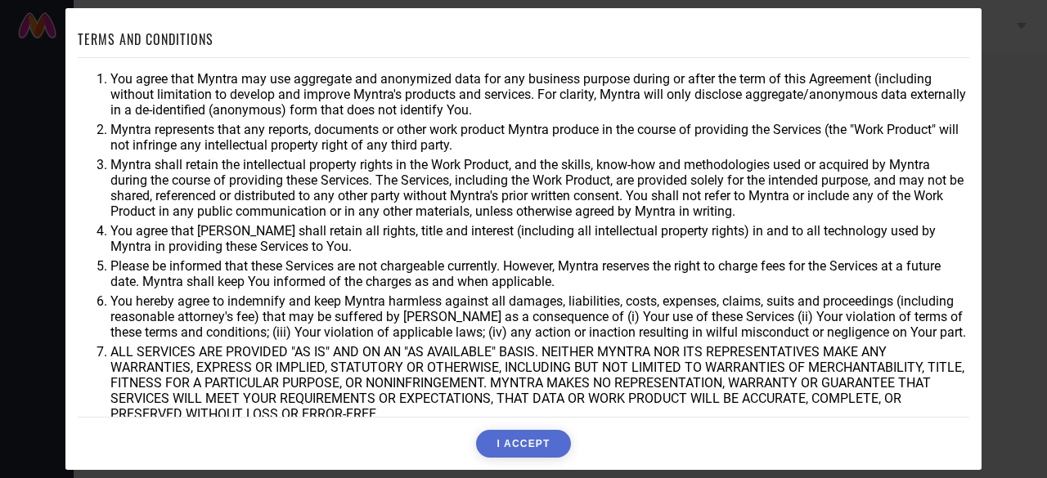
click at [515, 447] on button "I ACCEPT" at bounding box center [523, 444] width 94 height 28
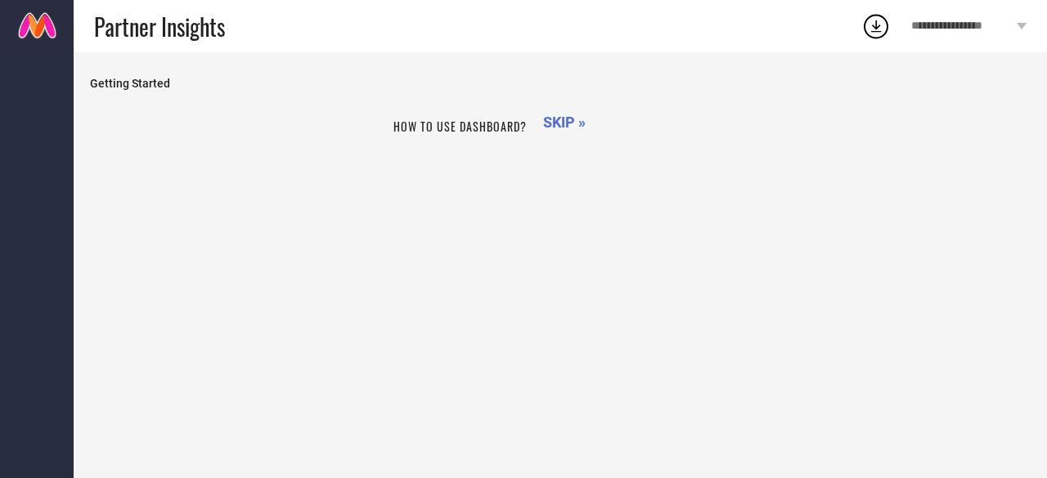
click at [547, 122] on span "SKIP »" at bounding box center [564, 122] width 43 height 17
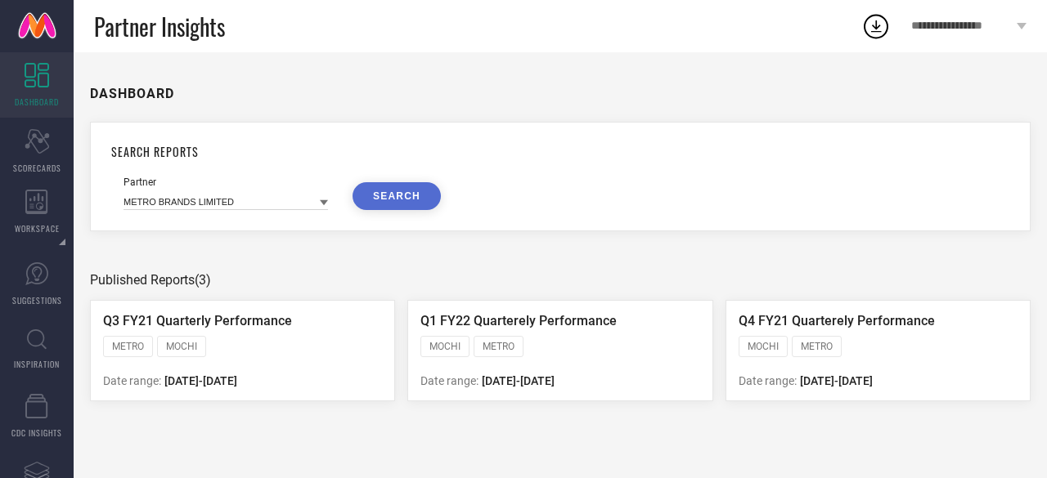
click at [397, 198] on button "SEARCH" at bounding box center [396, 196] width 88 height 28
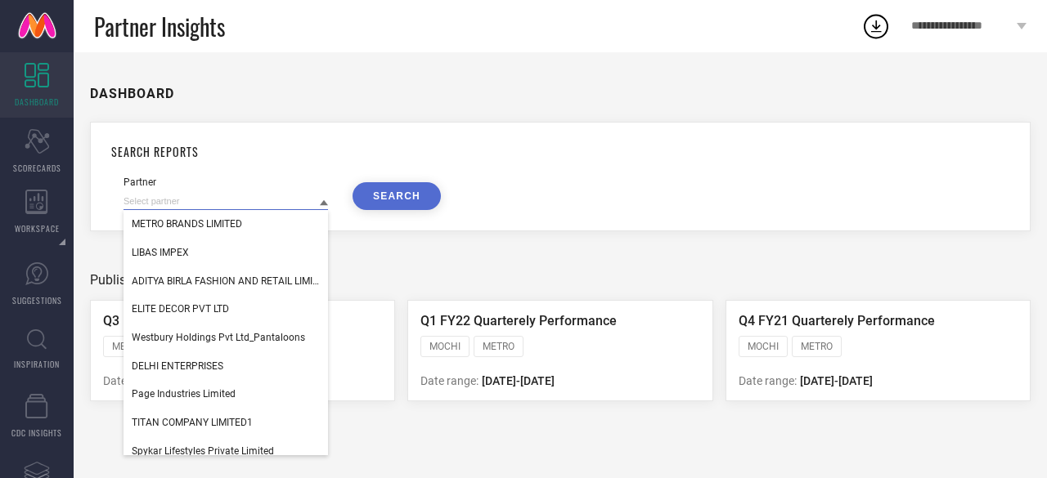
click at [231, 207] on input at bounding box center [225, 201] width 204 height 17
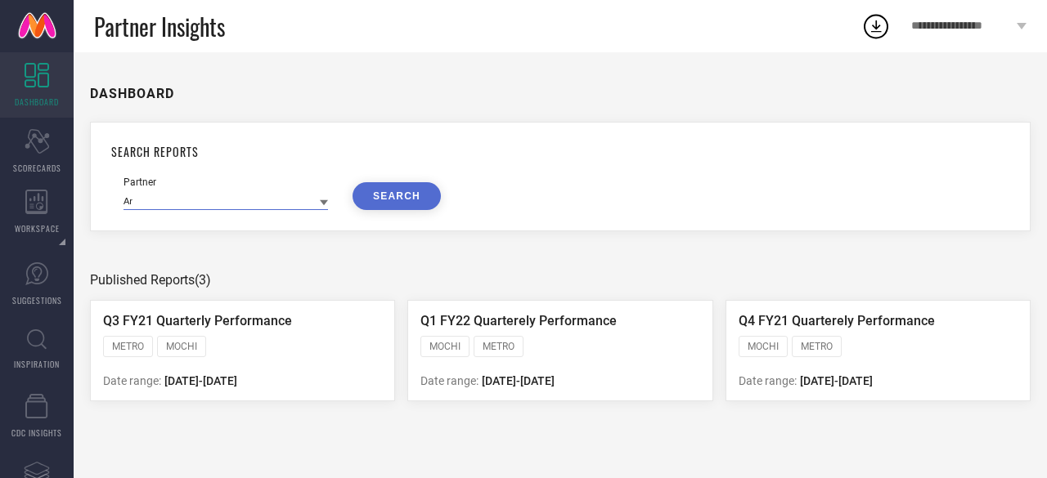
type input "A"
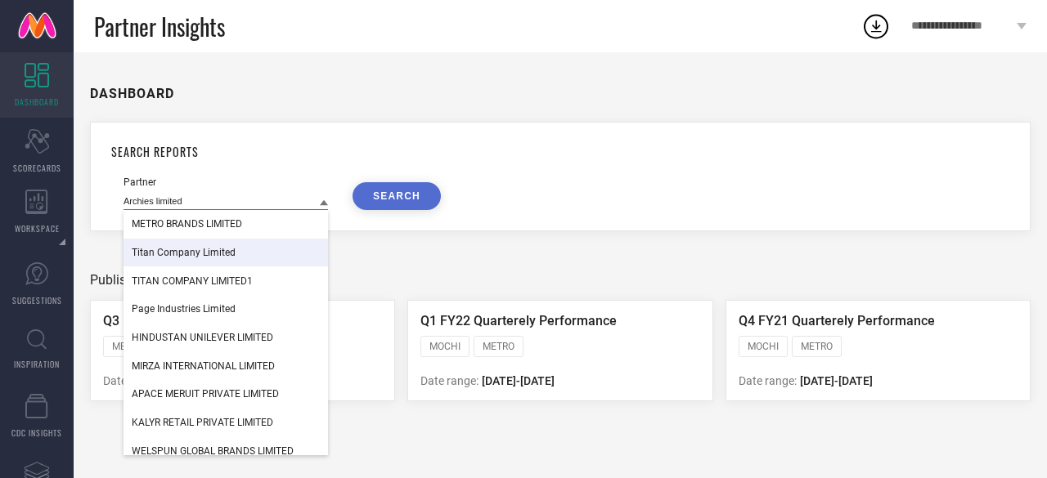
type input "Archies limited"
click at [387, 243] on div "DASHBOARD SEARCH REPORTS Partner Archies limited METRO BRANDS LIMITED Titan Com…" at bounding box center [560, 265] width 973 height 426
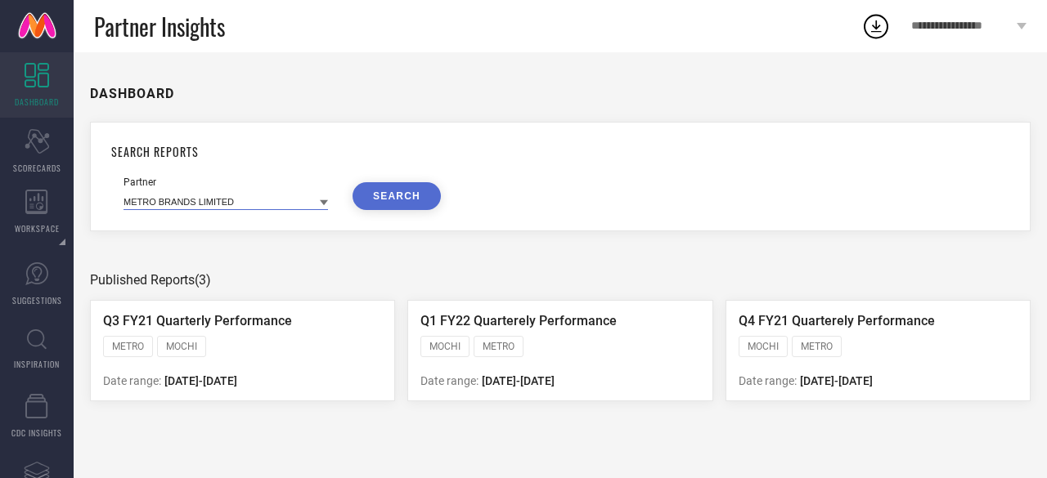
click at [216, 197] on input at bounding box center [225, 201] width 204 height 17
paste input "Archies Limited_PPMP_MTCT"
type input "Archies Limited_PPMP_MTCT"
click at [216, 197] on input "Archies Limited_PPMP_MTCT" at bounding box center [225, 201] width 204 height 17
click at [216, 197] on input at bounding box center [225, 201] width 204 height 17
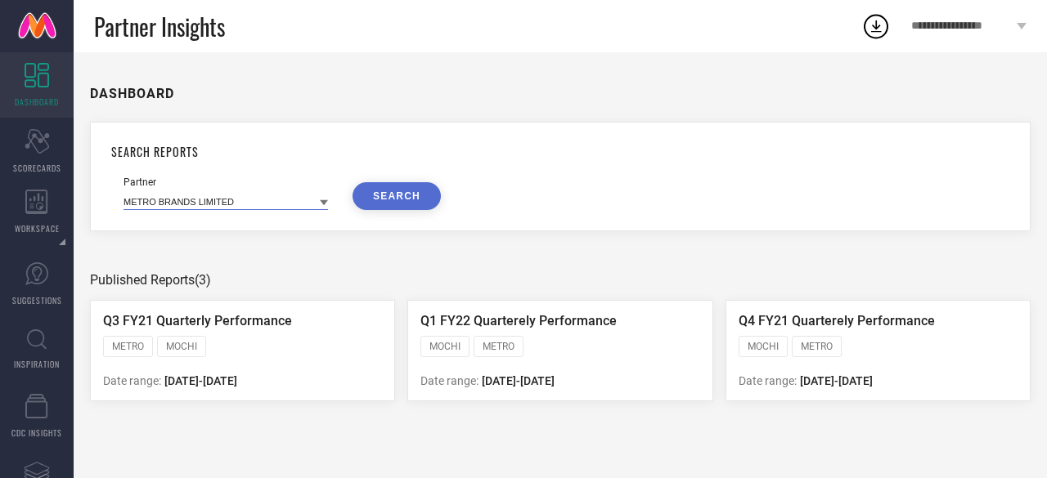
click at [262, 201] on input at bounding box center [225, 201] width 204 height 17
paste input "Archies Limited_PPMP_MTCT"
type input "Archies Limited_PPMP_MTCT"
click at [262, 201] on input "Archies Limited_PPMP_MTCT" at bounding box center [225, 201] width 204 height 17
click at [262, 201] on input at bounding box center [225, 201] width 204 height 17
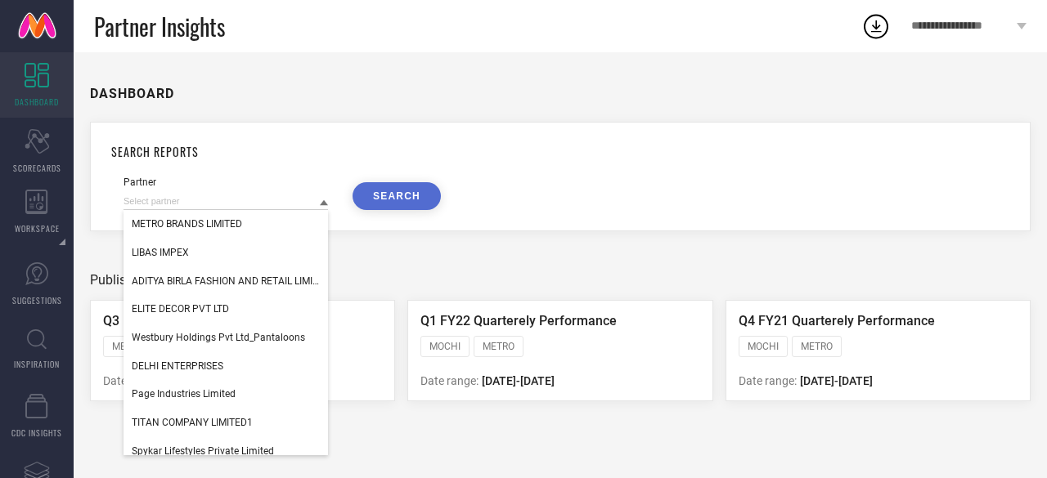
click at [389, 189] on button "SEARCH" at bounding box center [396, 196] width 88 height 28
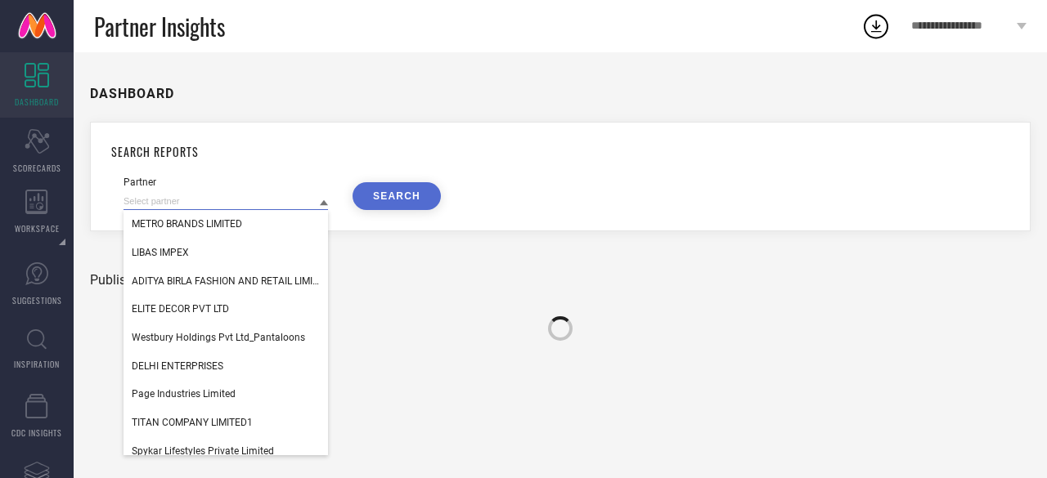
click at [284, 202] on input at bounding box center [225, 201] width 204 height 17
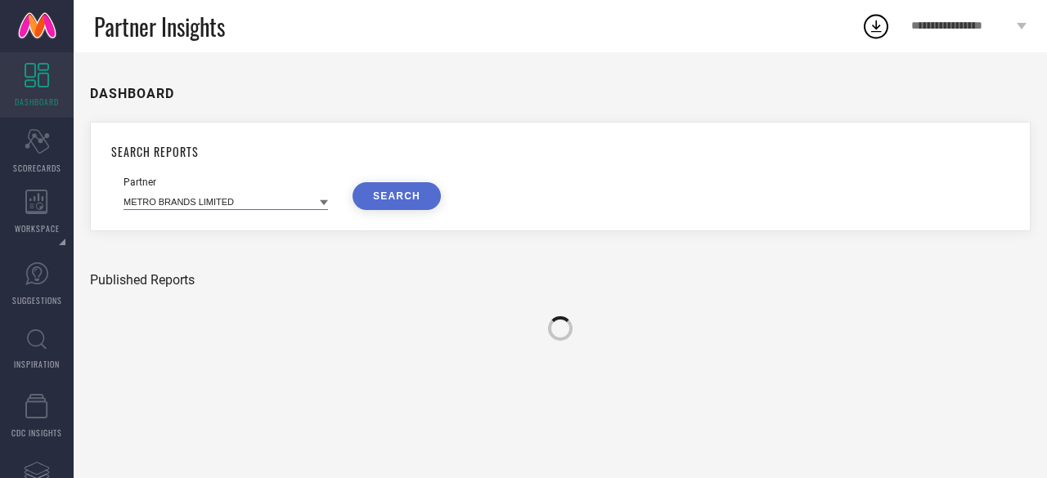
paste input "Archies Limited_PPMP_MTCT"
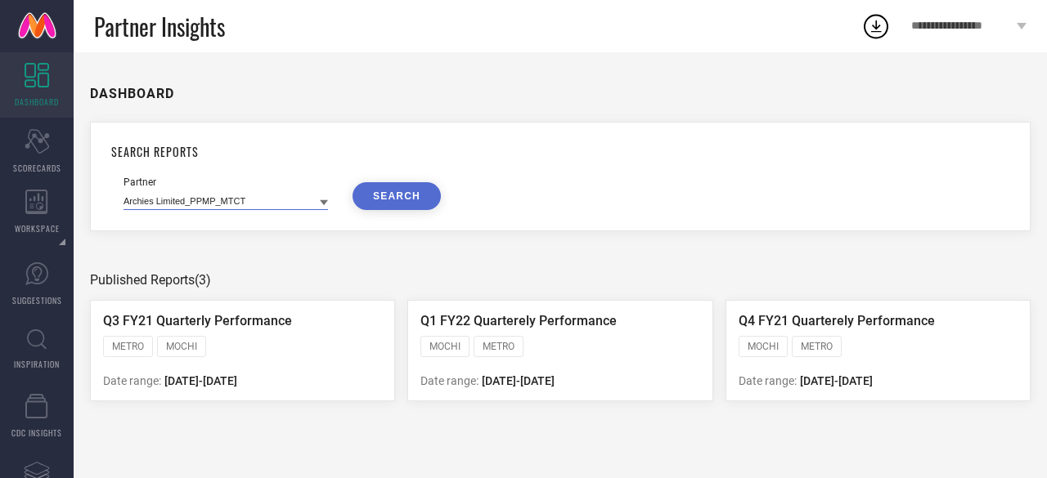
type input "Archies Limited_PPMP_MTCT"
click at [390, 195] on button "SEARCH" at bounding box center [396, 196] width 88 height 28
click at [263, 199] on input at bounding box center [225, 201] width 204 height 17
paste input "Archies Limited_PPMP_MTCT"
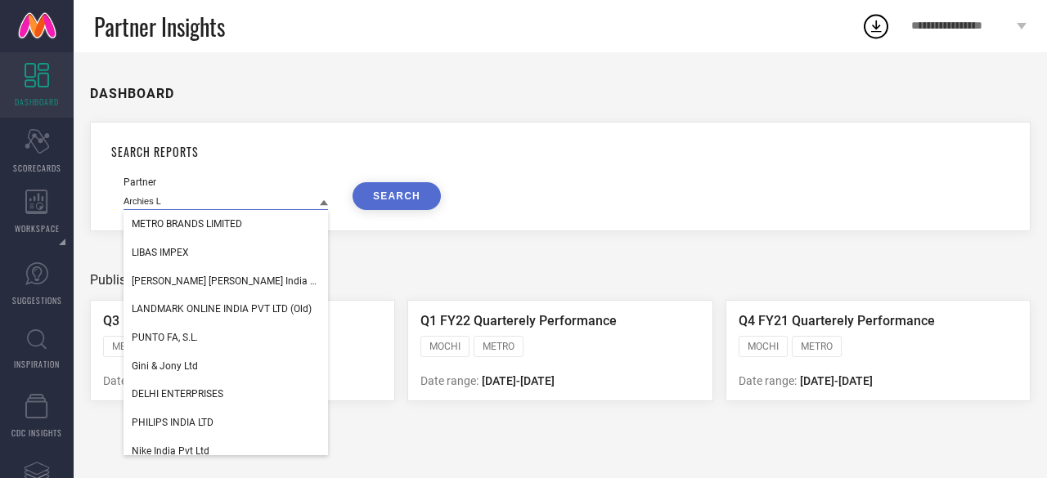
type input "Archies"
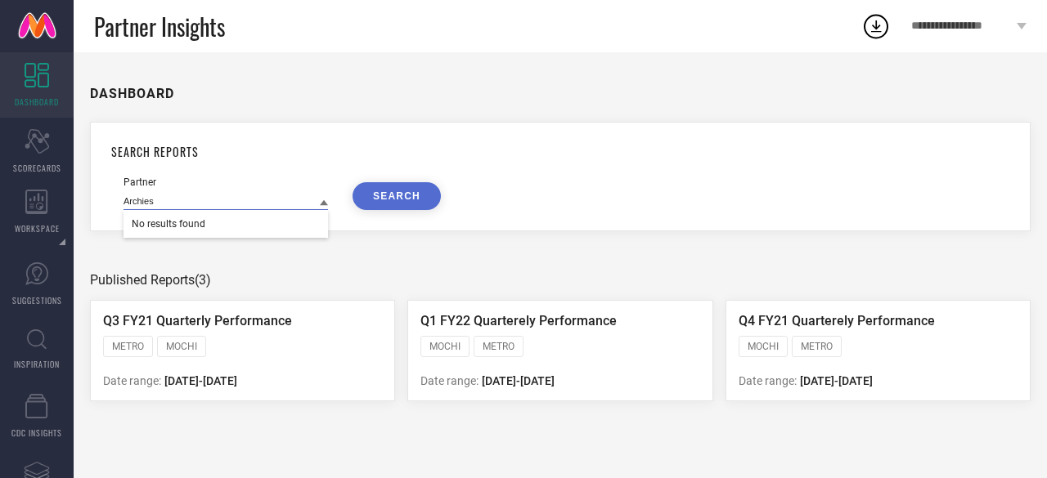
click at [263, 199] on input "Archies" at bounding box center [225, 201] width 204 height 17
drag, startPoint x: 234, startPoint y: 212, endPoint x: 228, endPoint y: 204, distance: 10.0
click at [228, 204] on div "SEARCH REPORTS Partner METRO BRANDS LIMITED SEARCH" at bounding box center [560, 177] width 941 height 110
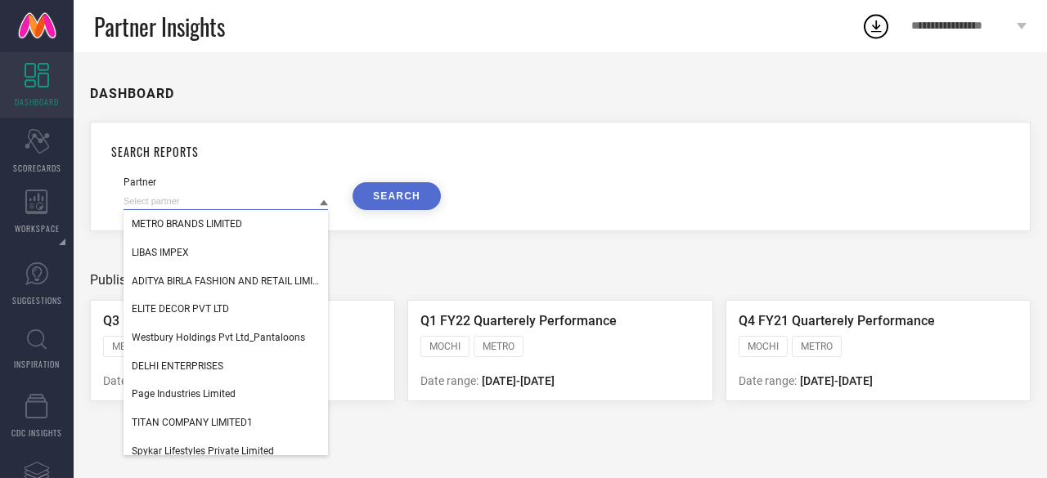
click at [228, 204] on input at bounding box center [225, 201] width 204 height 17
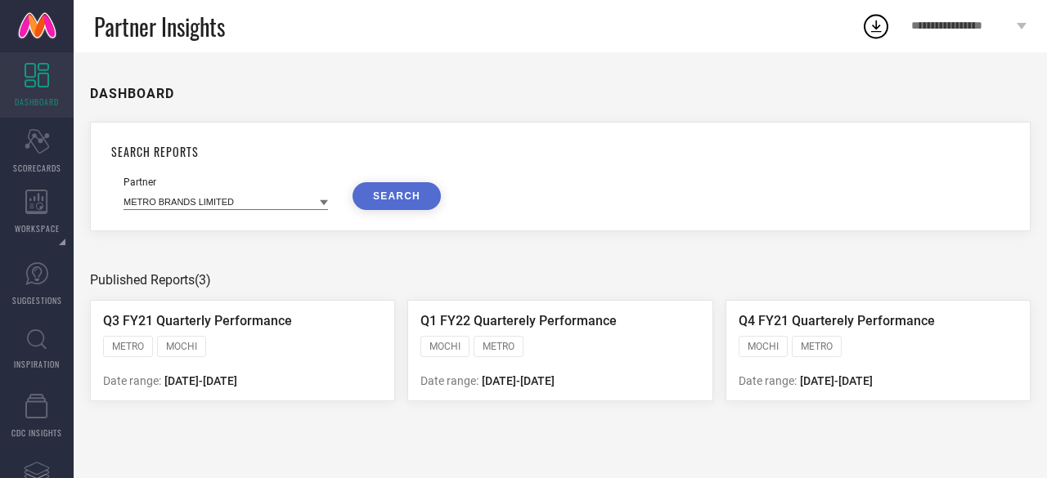
click at [222, 197] on input at bounding box center [225, 201] width 204 height 17
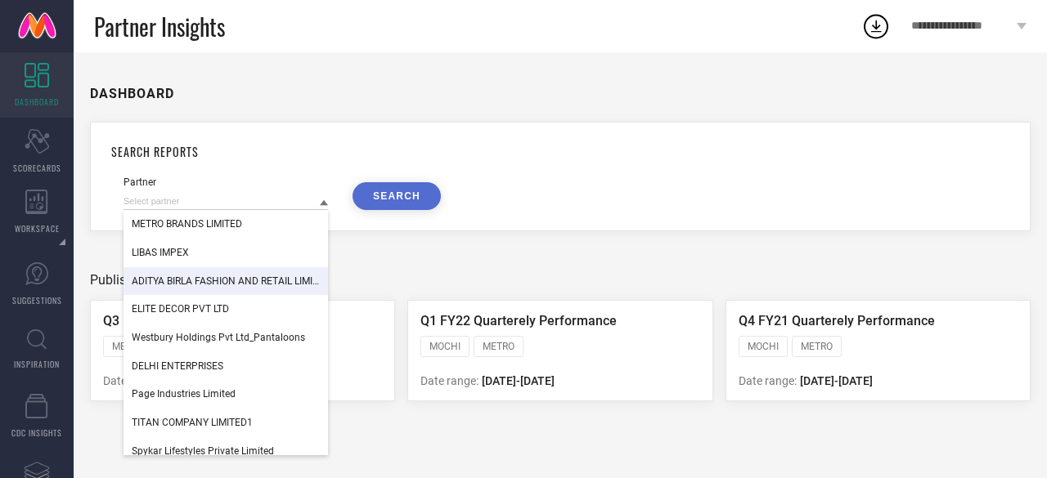
click at [186, 292] on div "ADITYA BIRLA FASHION AND RETAIL LIMITED (MADURA FASHION & LIFESTYLE DIVISION)" at bounding box center [225, 281] width 204 height 28
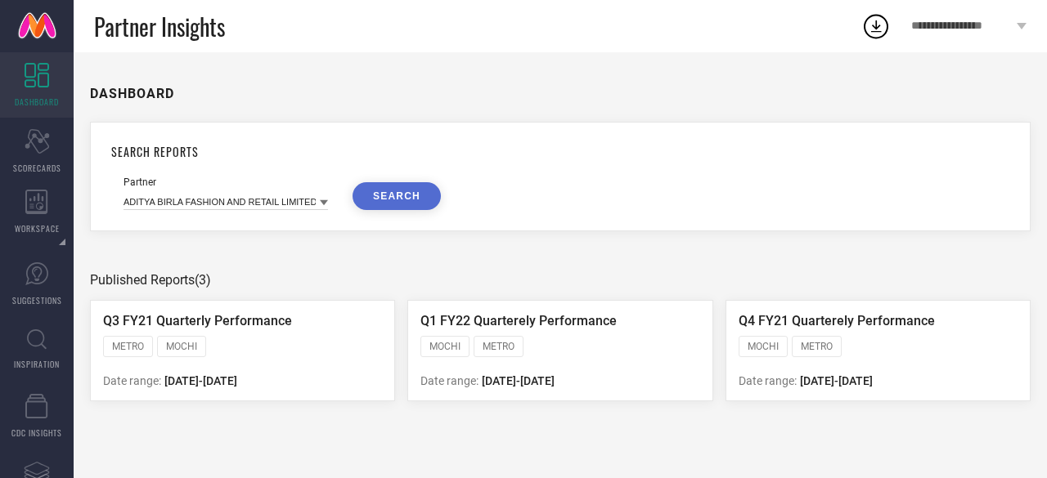
click at [391, 195] on button "SEARCH" at bounding box center [396, 196] width 88 height 28
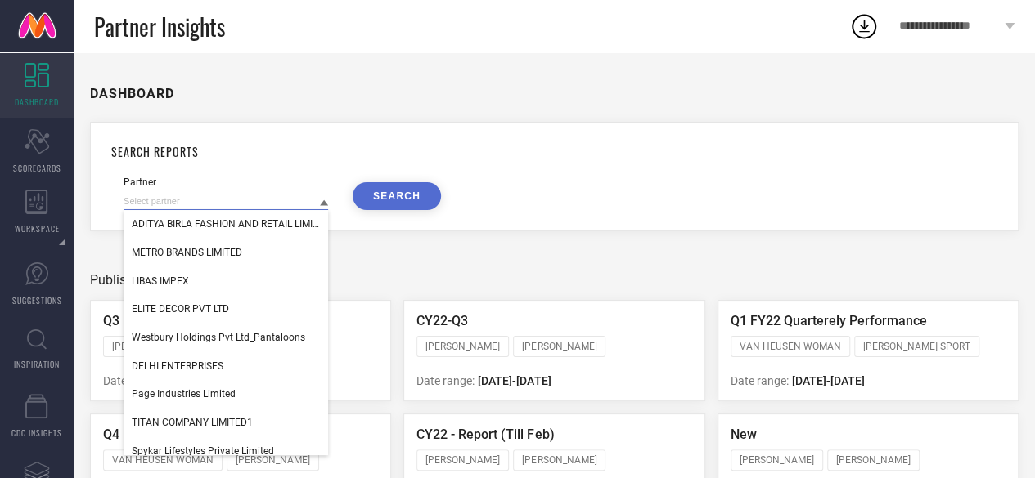
click at [242, 200] on input at bounding box center [225, 201] width 204 height 17
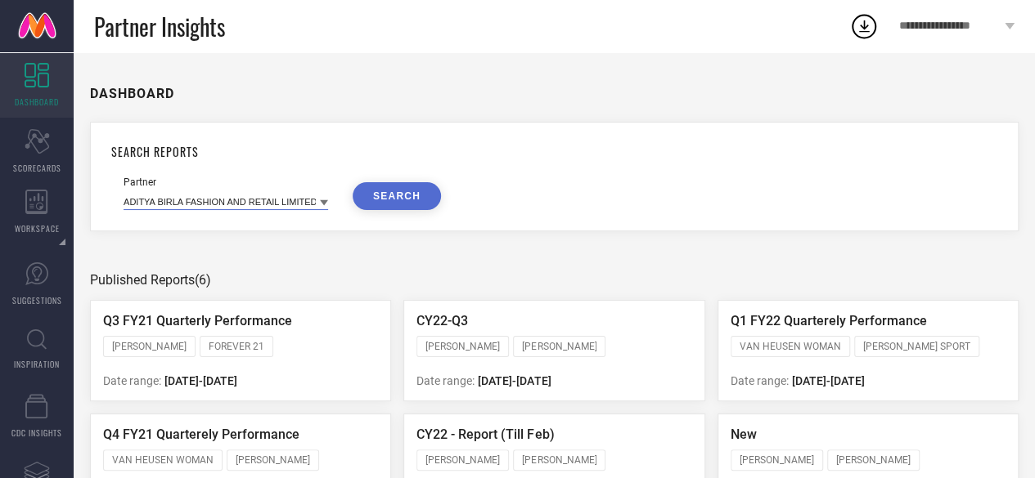
paste input "Archies Limited_PPMP_MTCT"
type input "Archies Limited"
click at [391, 193] on button "SEARCH" at bounding box center [396, 196] width 88 height 28
click at [393, 192] on button "SEARCH" at bounding box center [396, 196] width 88 height 28
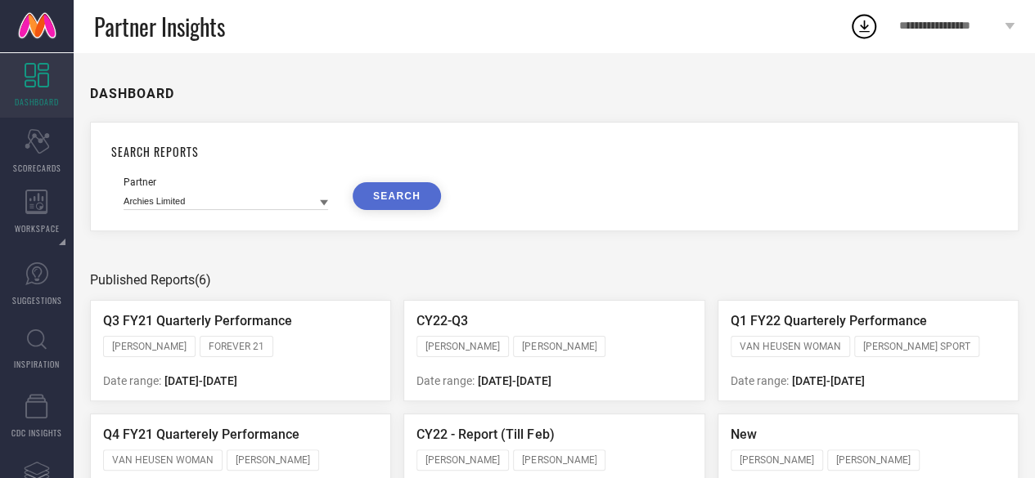
click at [393, 192] on button "SEARCH" at bounding box center [396, 196] width 88 height 28
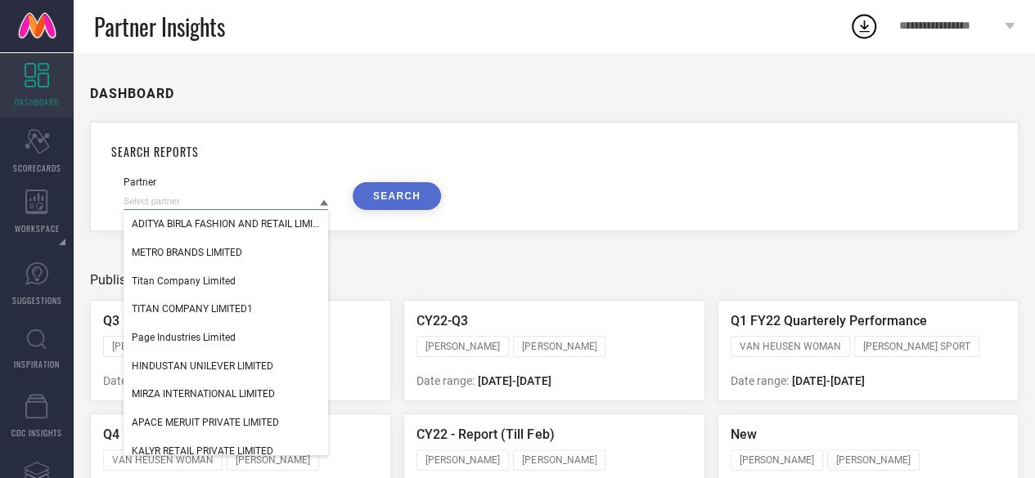
click at [231, 202] on input at bounding box center [225, 201] width 204 height 17
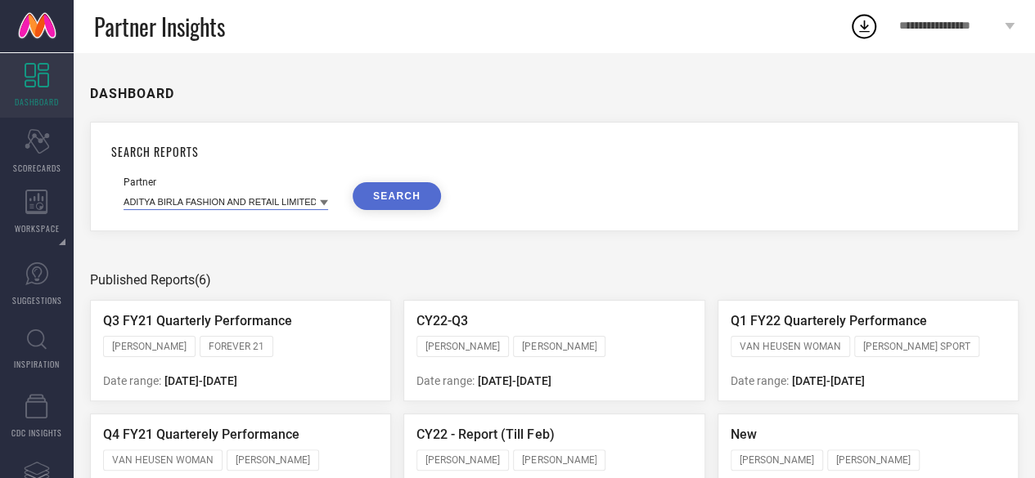
paste input "Archies Limited_PPMP_MTCT"
type input "Archies Limited"
click at [388, 195] on button "SEARCH" at bounding box center [396, 196] width 88 height 28
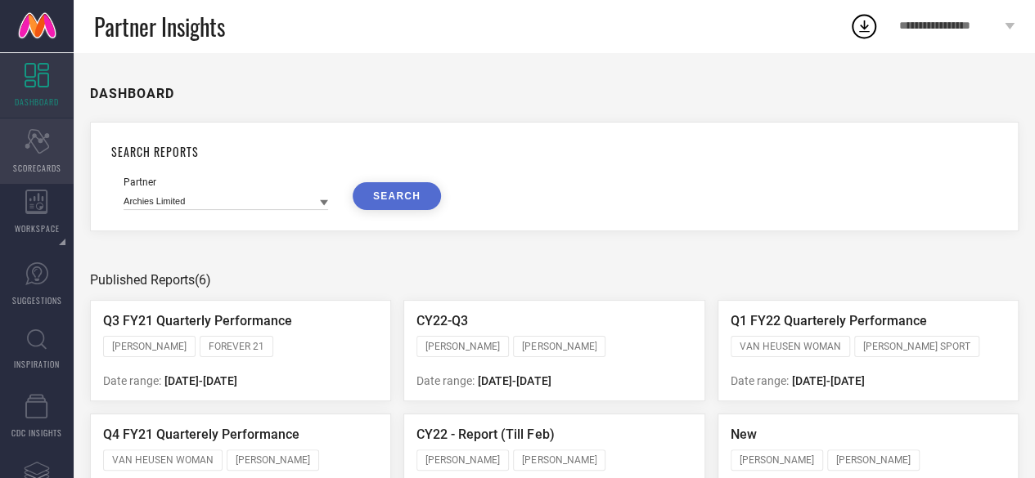
click at [42, 145] on icon "Scorecard" at bounding box center [37, 141] width 25 height 25
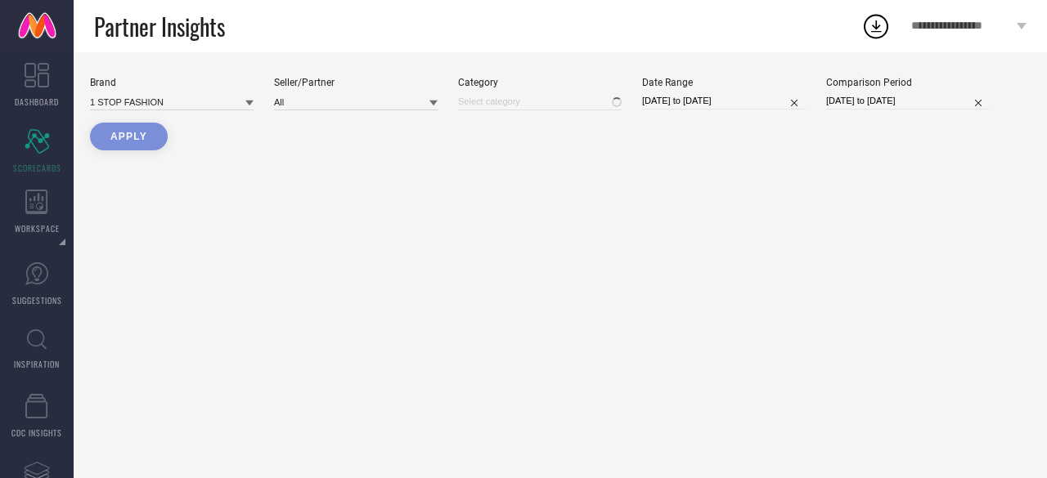
type input "All"
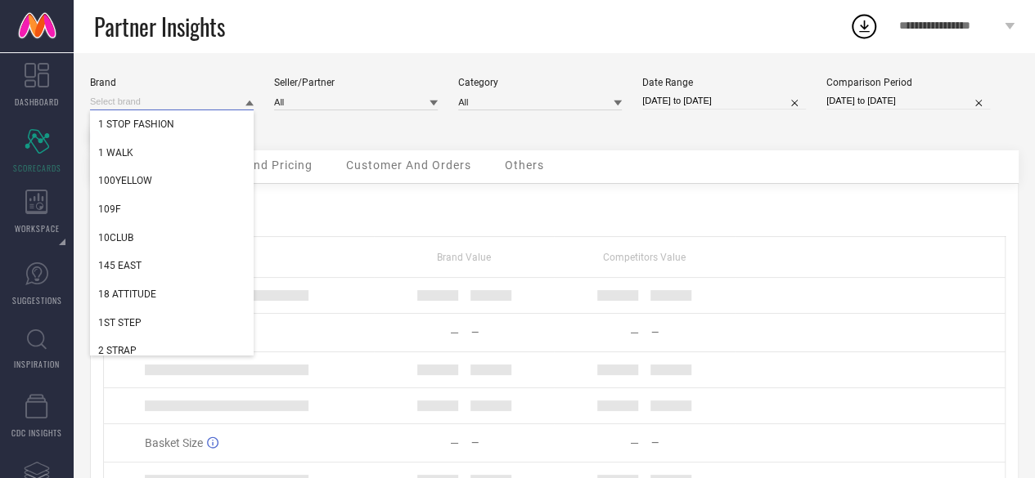
click at [194, 102] on input at bounding box center [172, 101] width 164 height 17
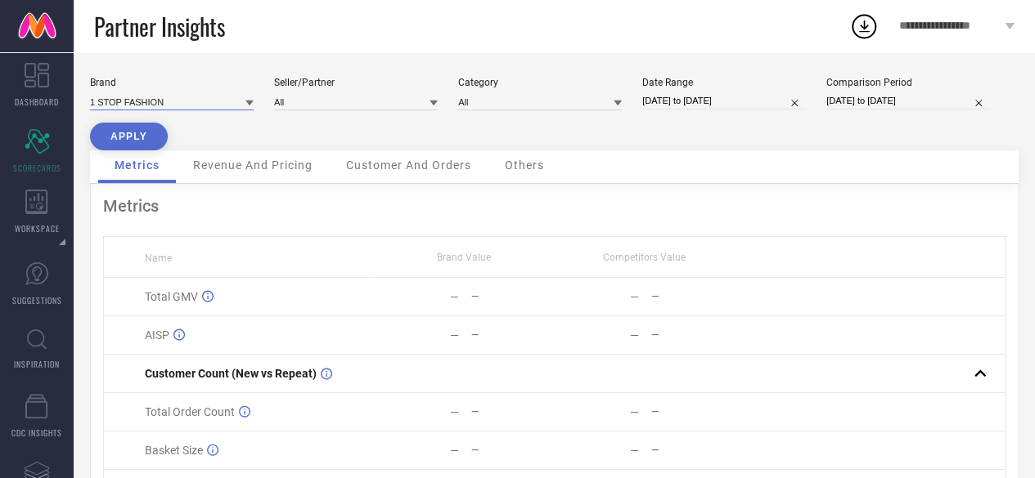
click at [194, 102] on input at bounding box center [172, 101] width 164 height 17
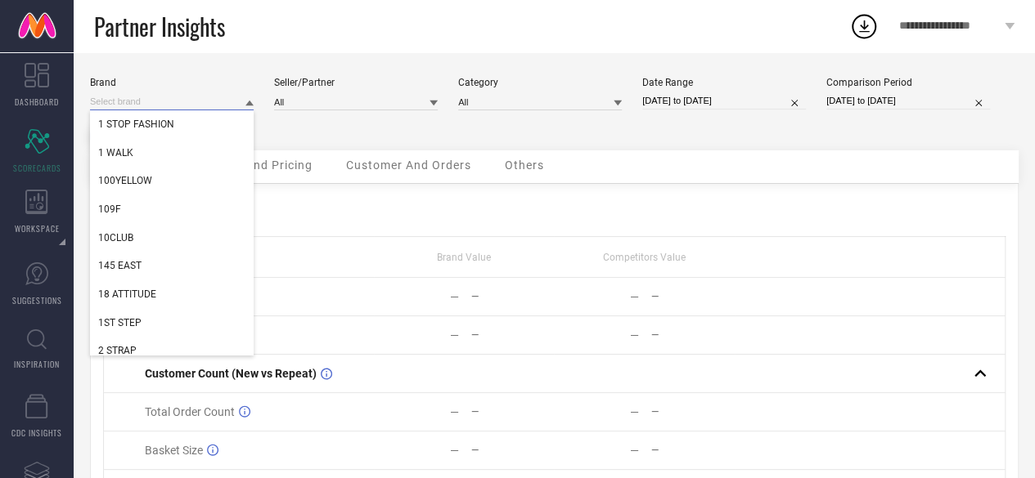
paste input "Archies Limited_PPMP_MTCT"
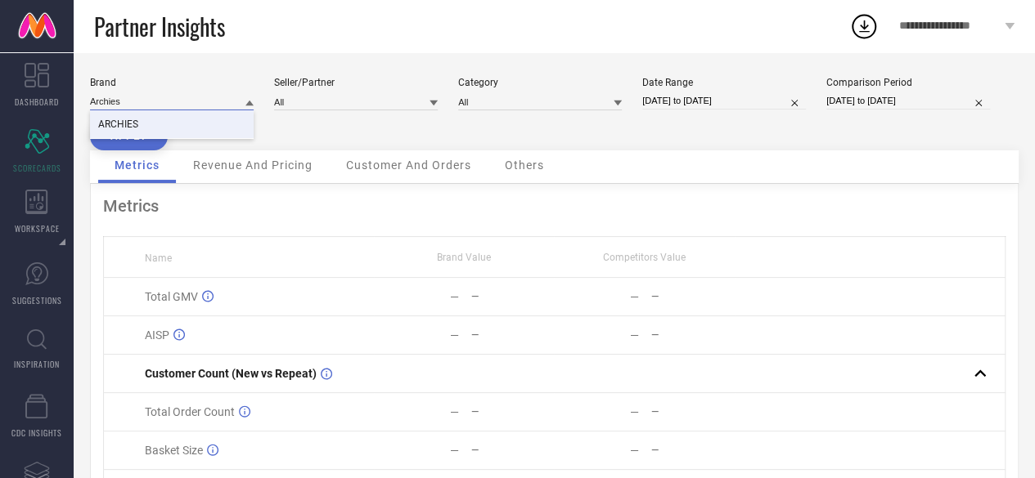
type input "Archies"
click at [141, 118] on div "ARCHIES" at bounding box center [172, 124] width 164 height 28
type input "All"
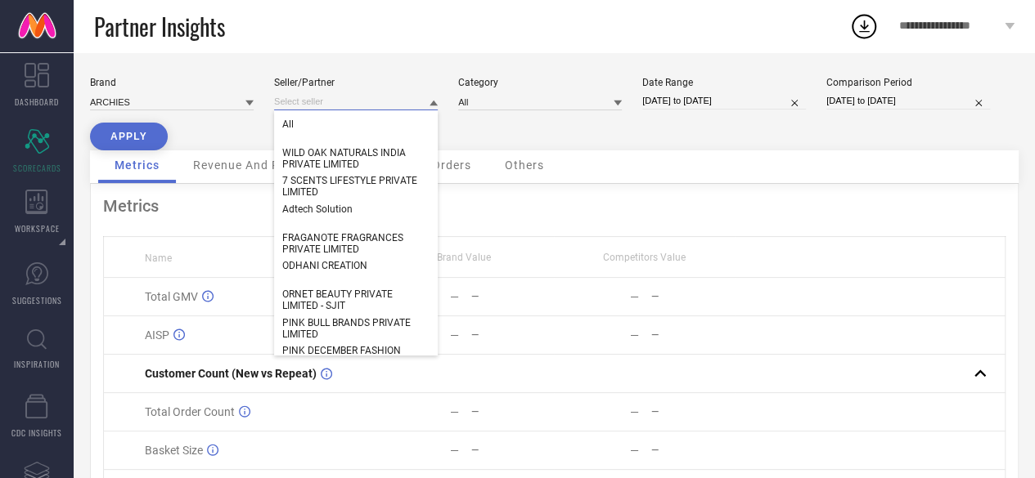
click at [316, 107] on input at bounding box center [356, 101] width 164 height 17
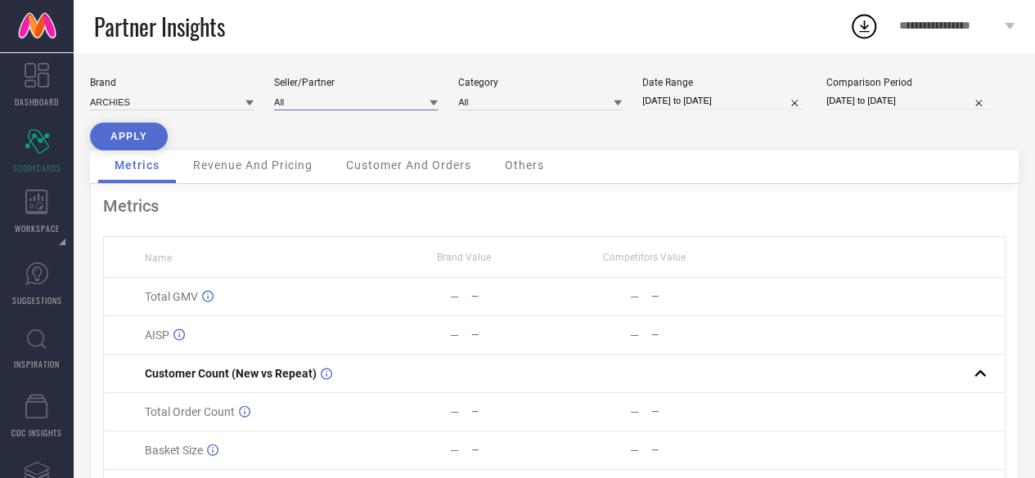
click at [317, 110] on input at bounding box center [356, 101] width 164 height 17
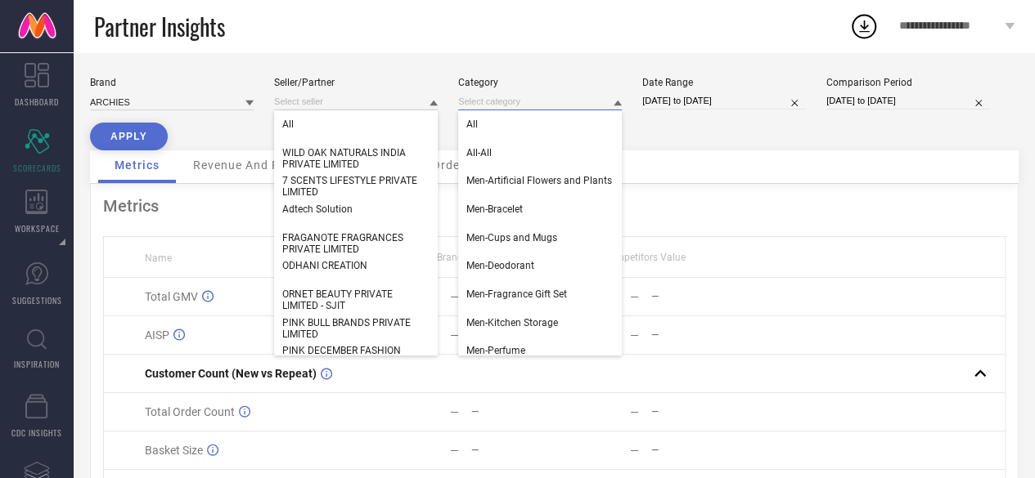
click at [526, 95] on input at bounding box center [540, 101] width 164 height 17
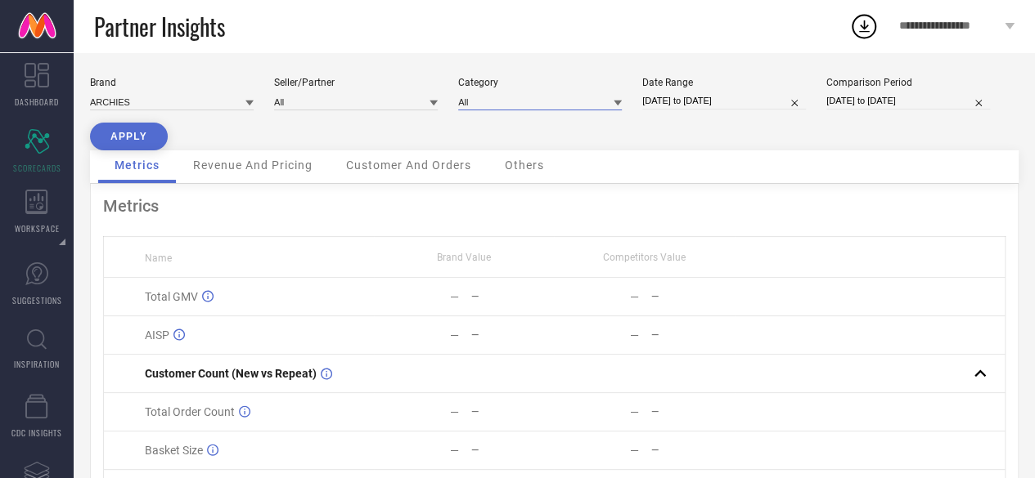
select select "7"
select select "2025"
select select "8"
select select "2025"
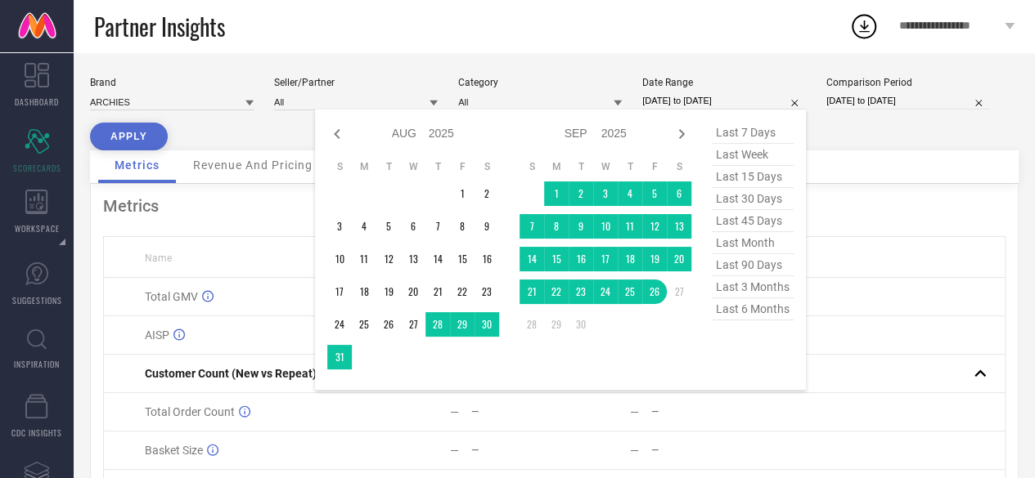
click at [707, 94] on input "[DATE] to [DATE]" at bounding box center [724, 100] width 164 height 17
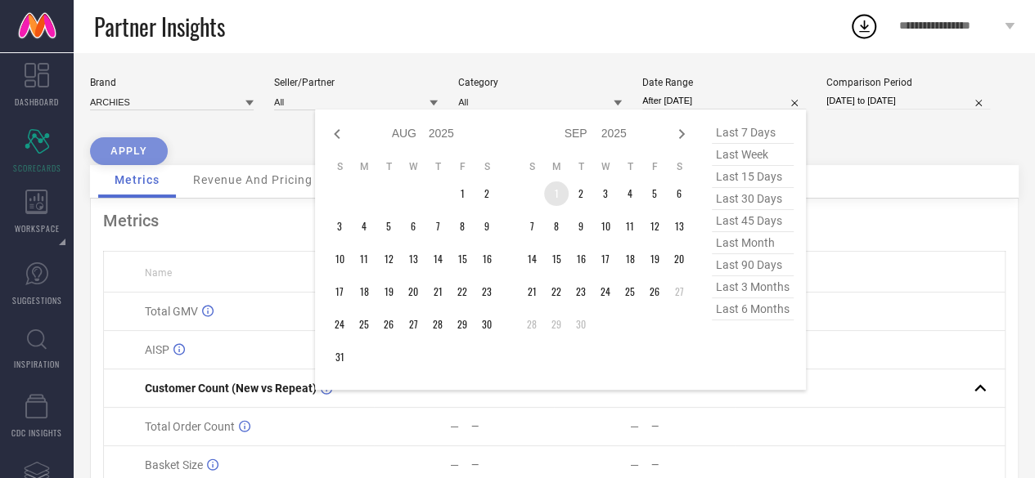
click at [550, 186] on td "1" at bounding box center [556, 194] width 25 height 25
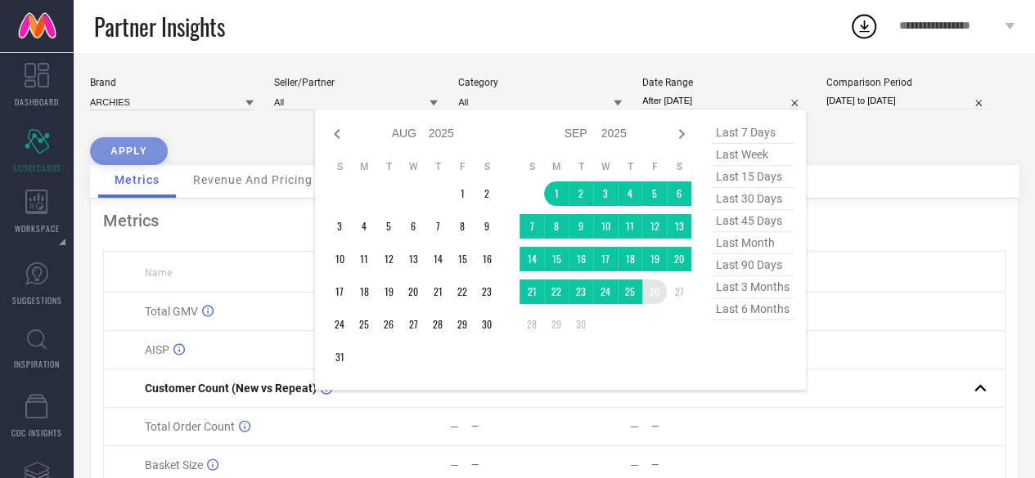
type input "[DATE] to [DATE]"
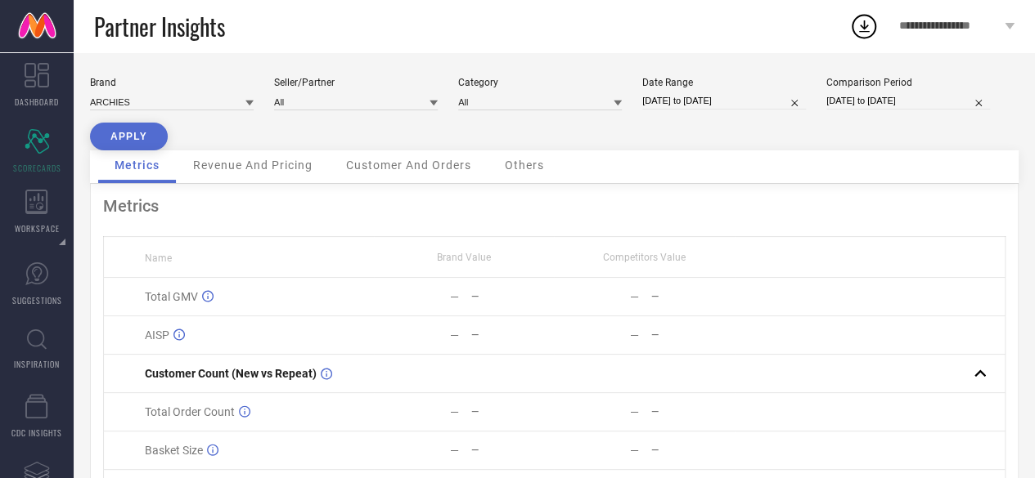
click at [145, 136] on button "APPLY" at bounding box center [129, 137] width 78 height 28
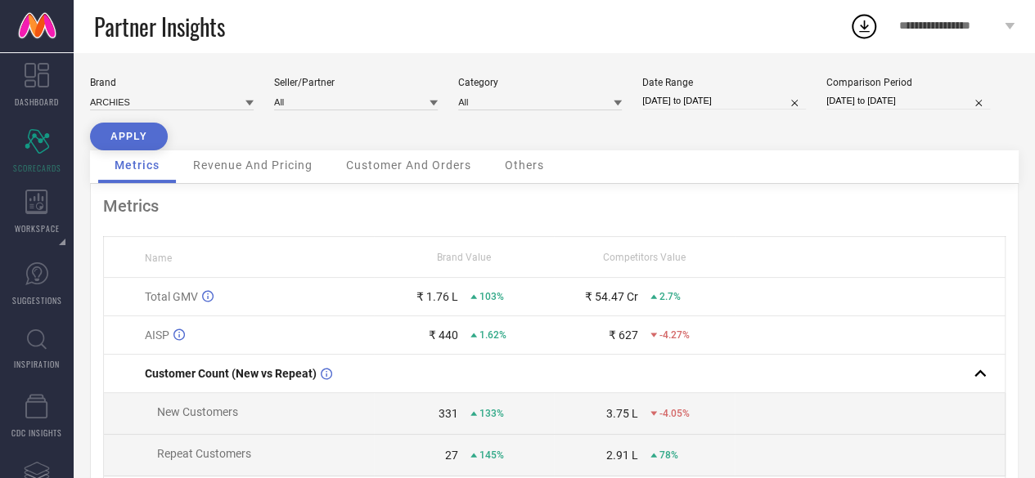
click at [245, 163] on span "Revenue And Pricing" at bounding box center [252, 165] width 119 height 13
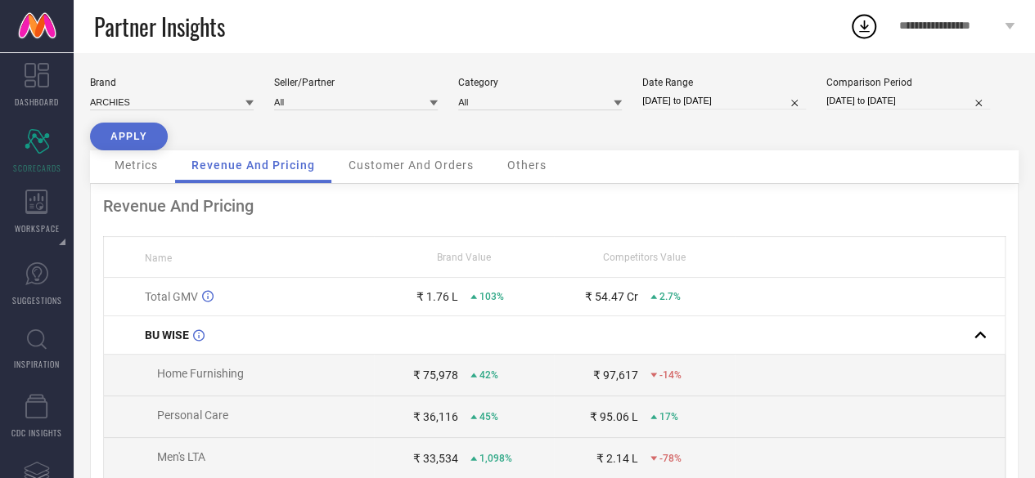
click at [384, 172] on span "Customer And Orders" at bounding box center [410, 165] width 125 height 13
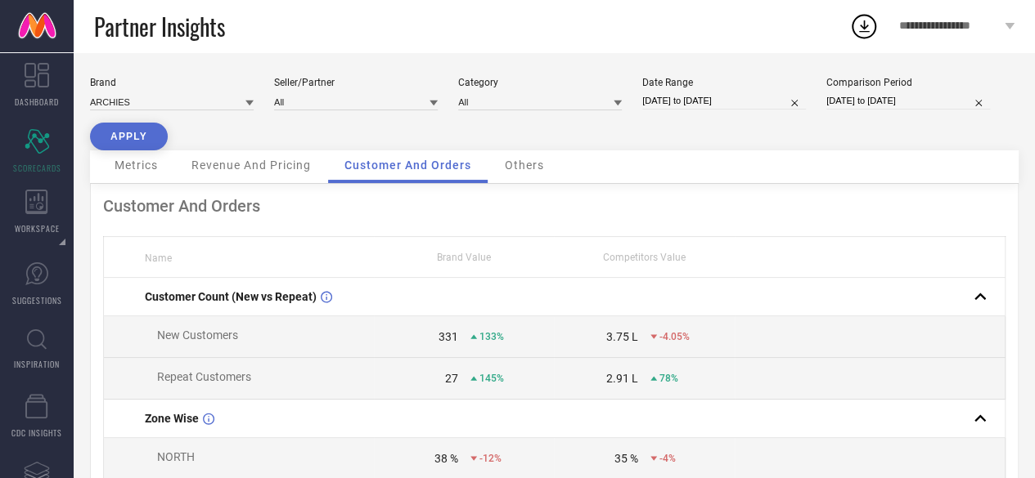
click at [528, 166] on span "Others" at bounding box center [524, 165] width 39 height 13
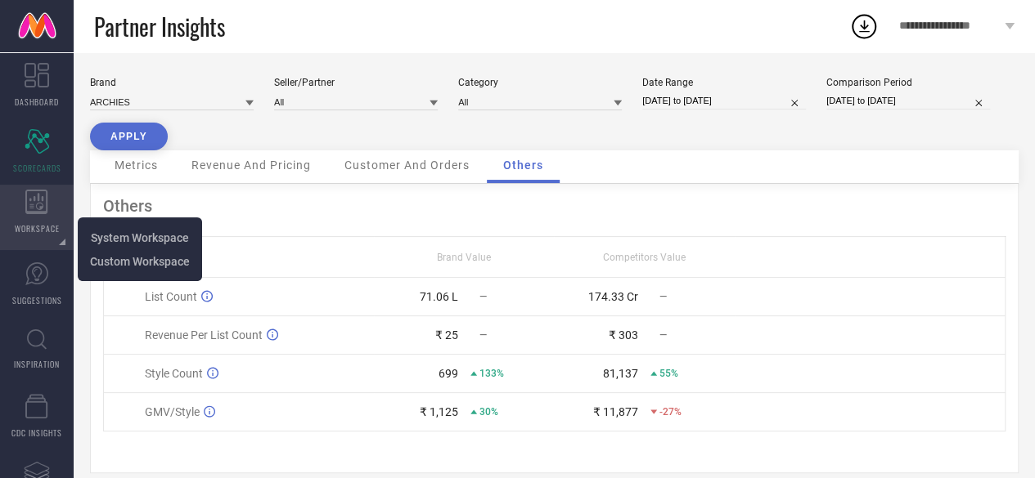
click at [37, 204] on icon at bounding box center [36, 202] width 23 height 25
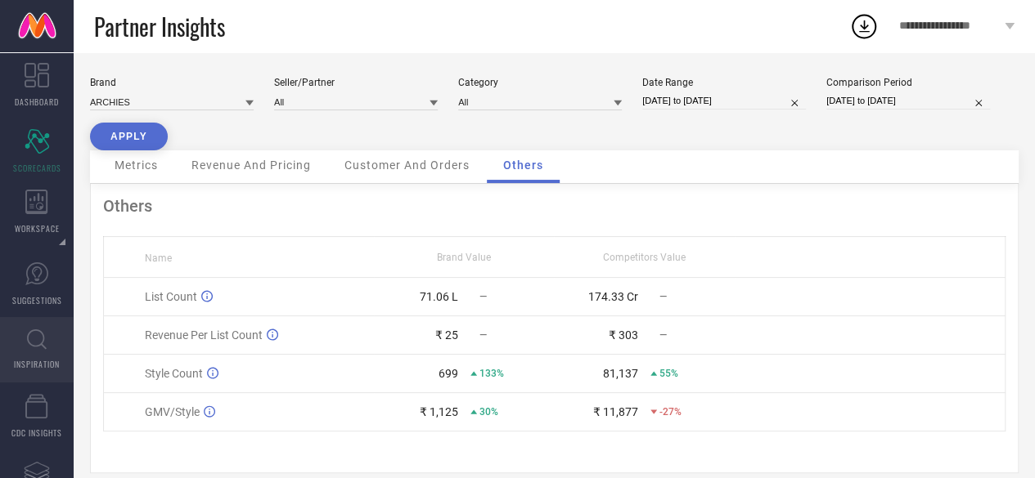
scroll to position [21, 0]
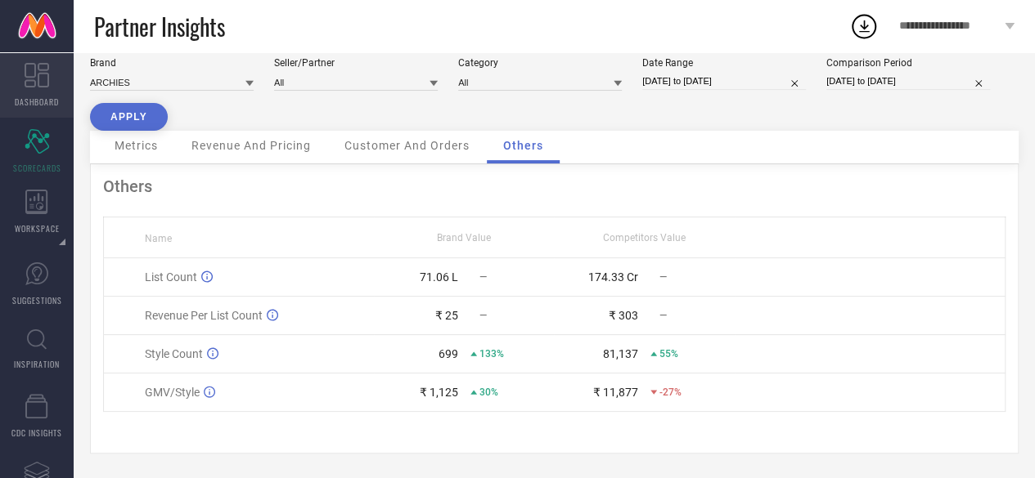
click at [43, 58] on link "DASHBOARD" at bounding box center [37, 84] width 74 height 65
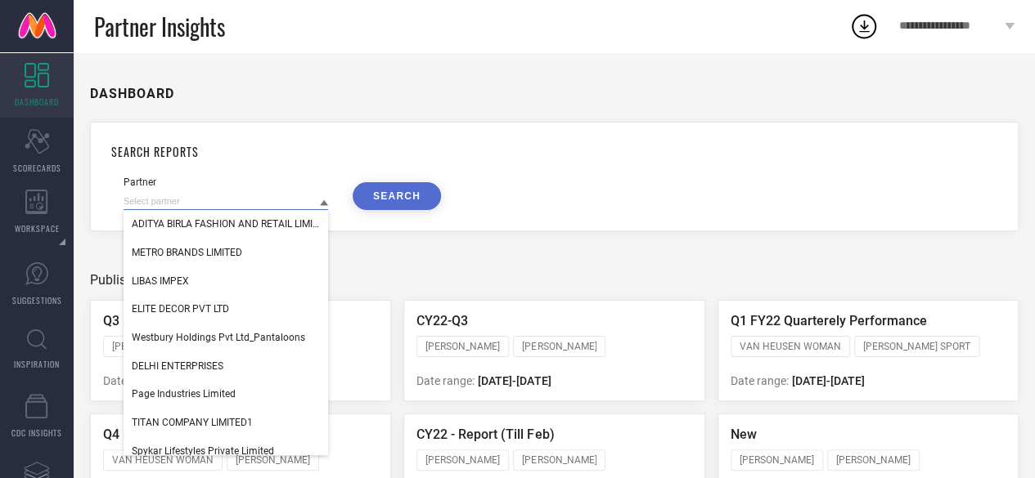
click at [267, 207] on input at bounding box center [225, 201] width 204 height 17
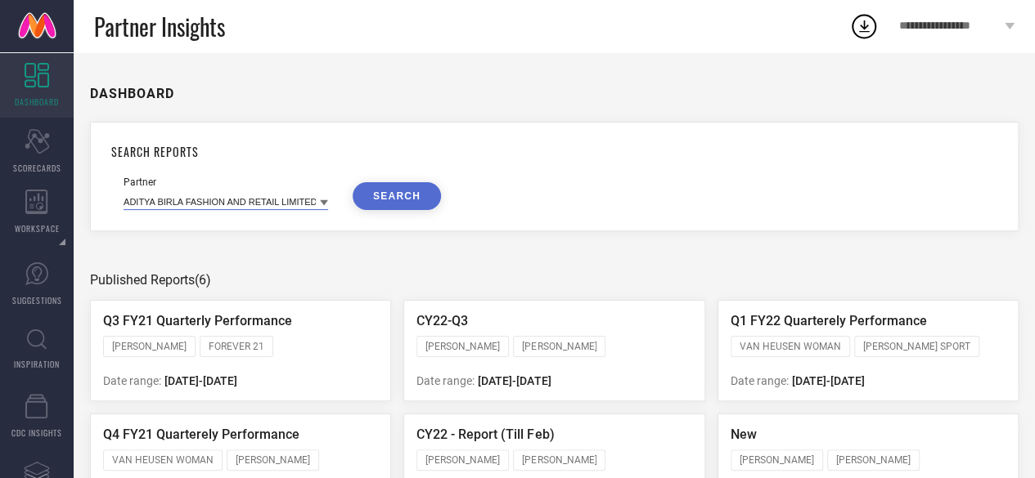
click at [267, 207] on input at bounding box center [225, 201] width 204 height 17
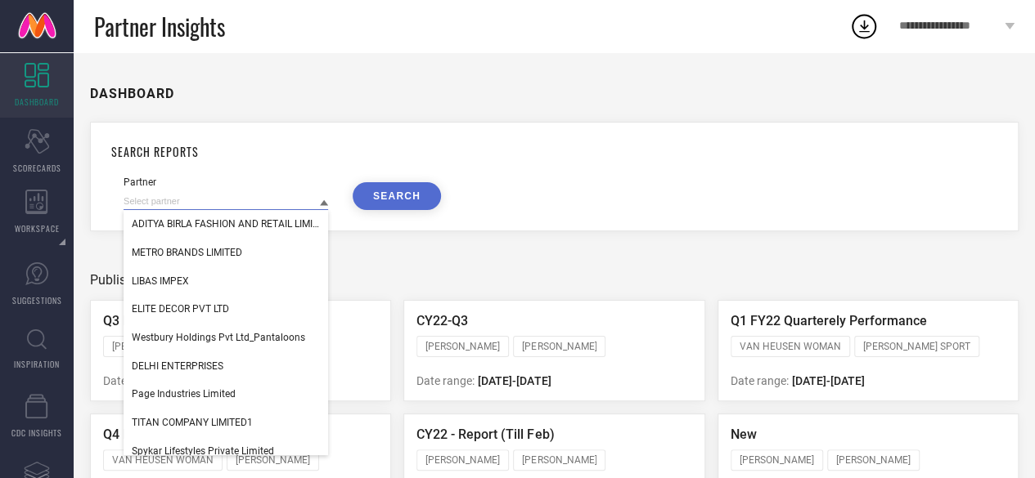
paste input "Archies Limited_PPMP_MTCT"
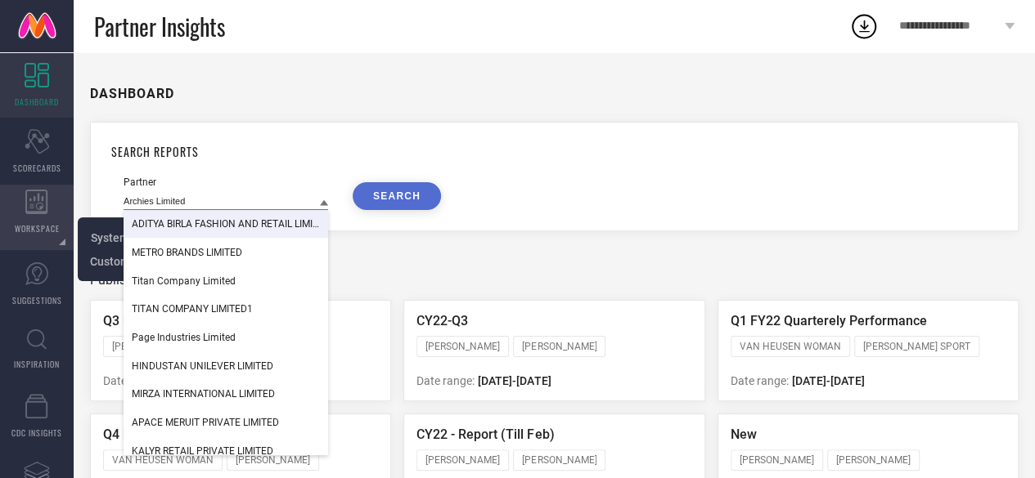
type input "Archies Limited"
click at [39, 208] on icon at bounding box center [36, 202] width 23 height 25
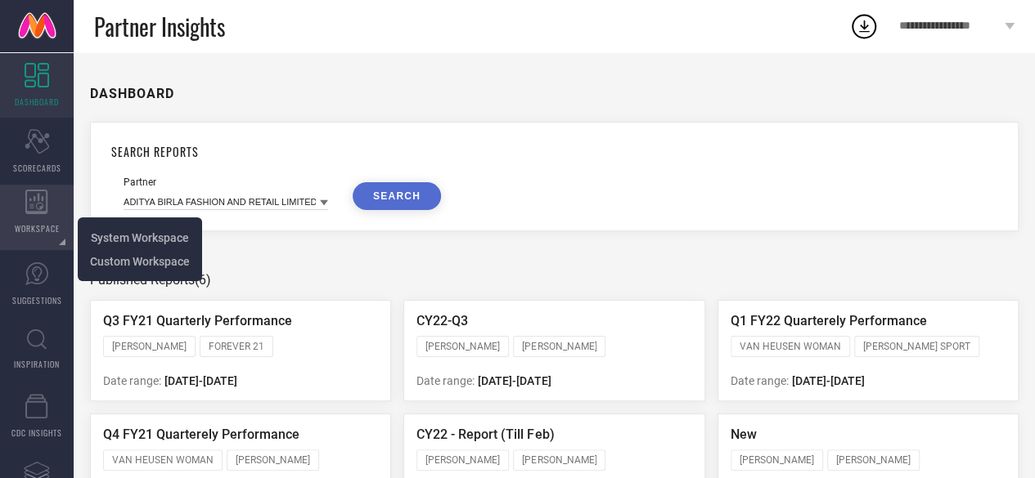
click at [39, 208] on icon at bounding box center [36, 202] width 23 height 25
click at [44, 220] on div "WORKSPACE" at bounding box center [37, 217] width 74 height 65
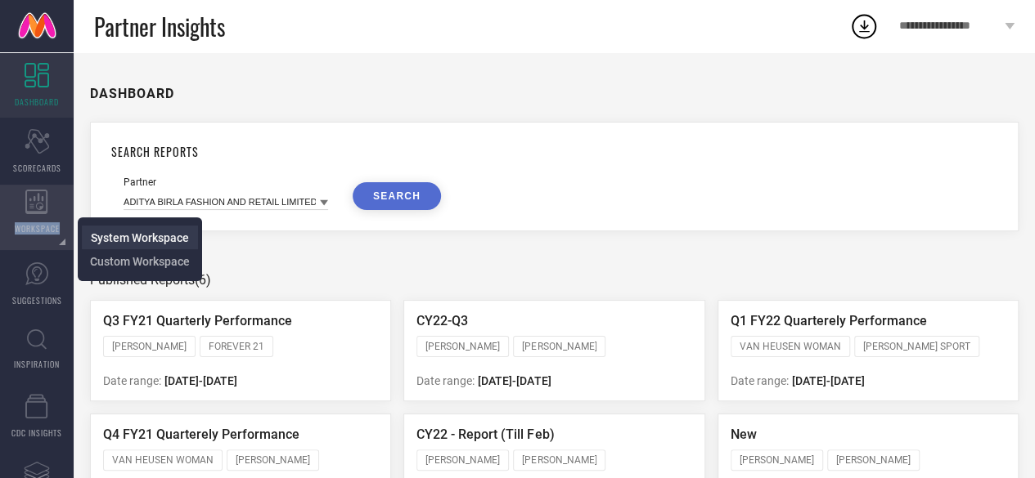
click at [126, 241] on span "System Workspace" at bounding box center [140, 237] width 98 height 13
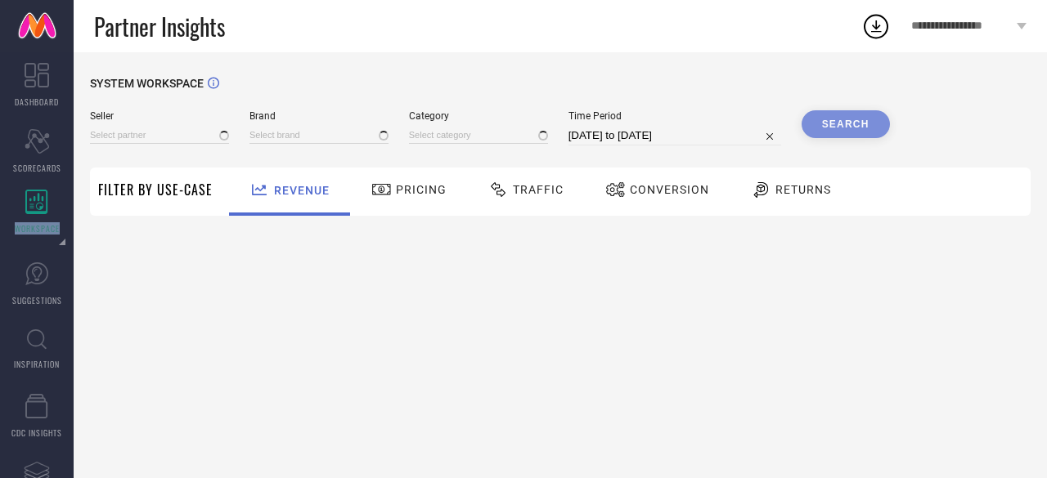
type input "All"
type input "1 STOP FASHION"
type input "All"
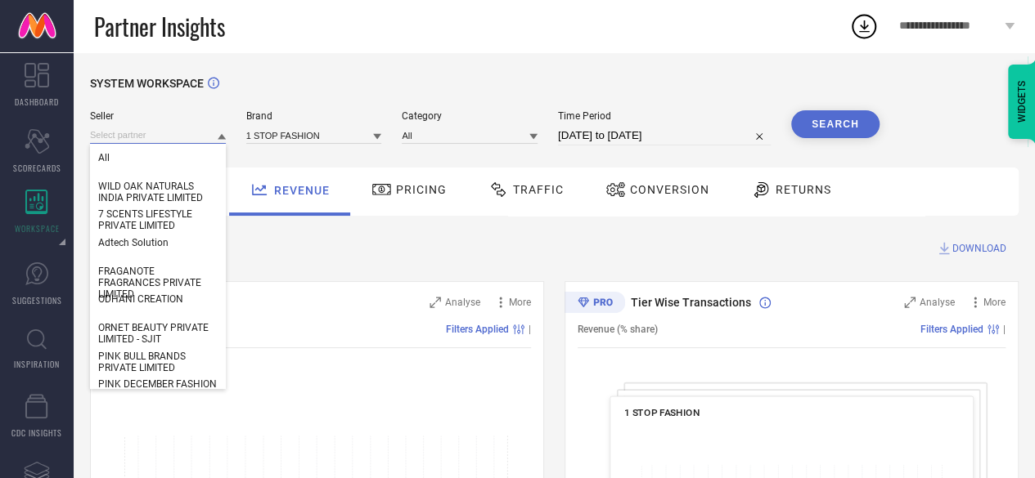
click at [187, 135] on input at bounding box center [158, 135] width 136 height 17
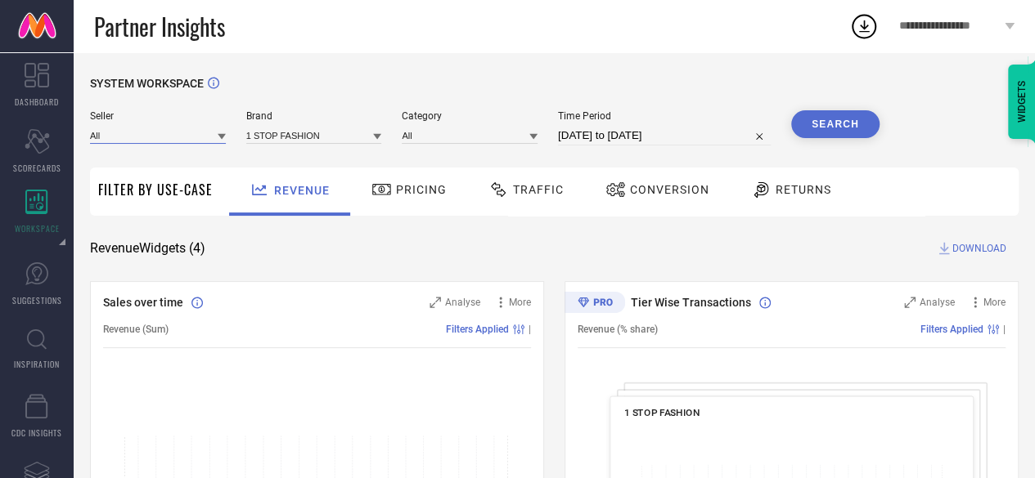
click at [187, 135] on input at bounding box center [158, 135] width 136 height 17
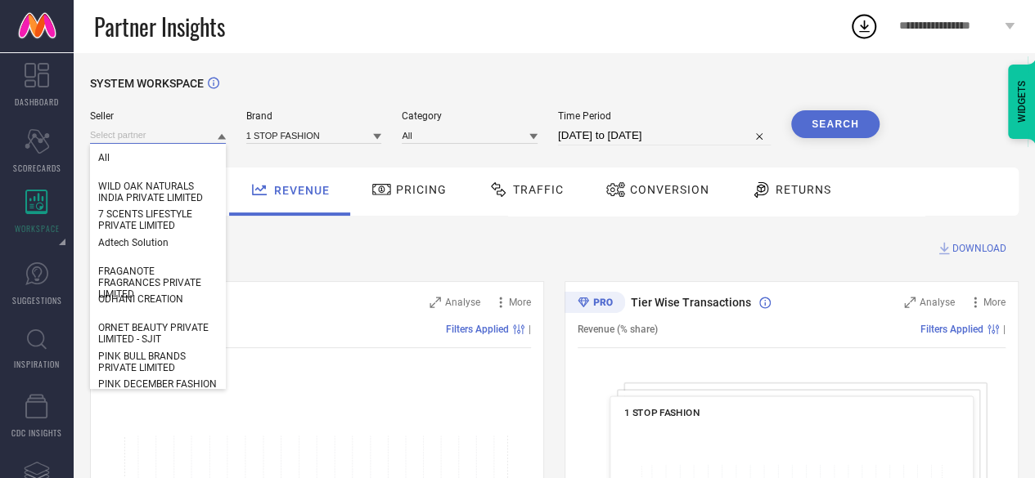
paste input "Archies Limited_PPMP_MTCT"
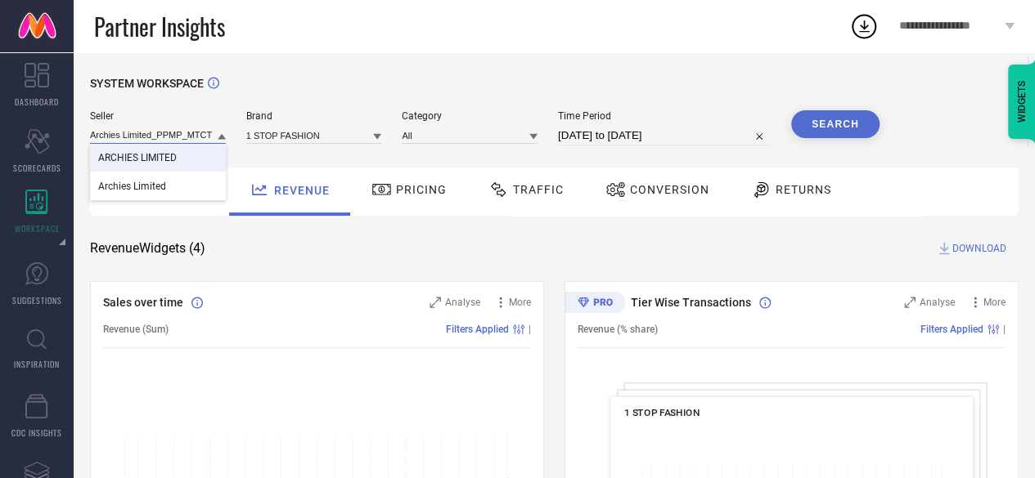
type input "Archies Limited_PPMP_MTCT"
click at [115, 162] on span "ARCHIES LIMITED" at bounding box center [137, 157] width 79 height 11
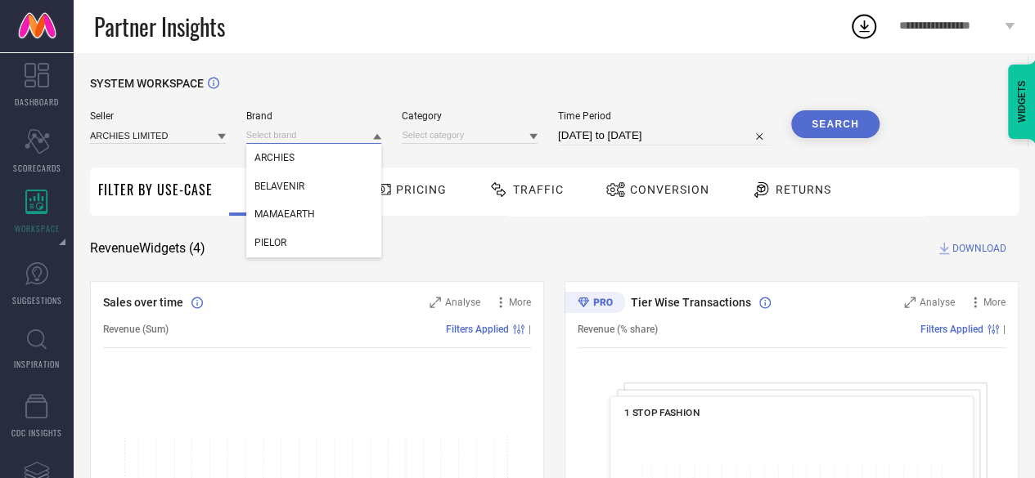
click at [248, 132] on input at bounding box center [314, 135] width 136 height 17
click at [262, 136] on input at bounding box center [314, 135] width 136 height 17
click at [262, 164] on span "ARCHIES" at bounding box center [274, 157] width 40 height 11
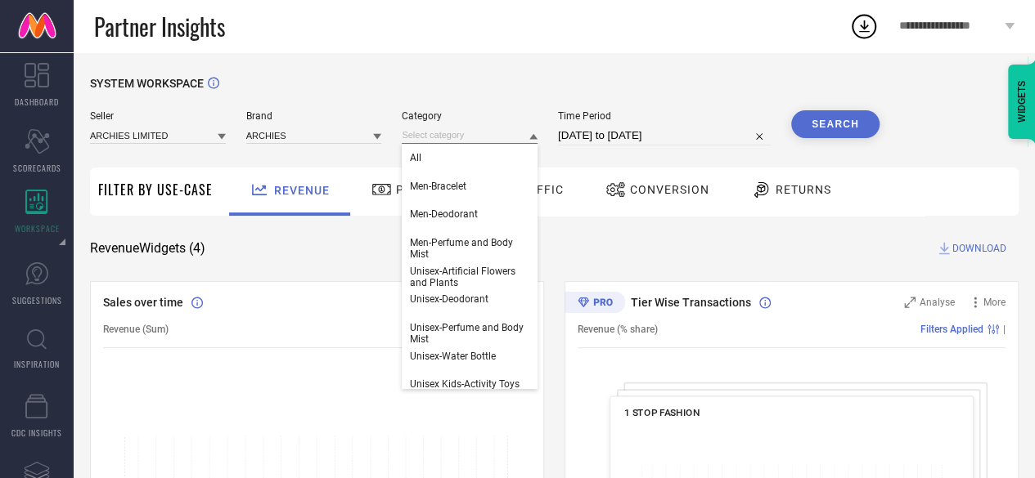
click at [415, 144] on input at bounding box center [470, 135] width 136 height 17
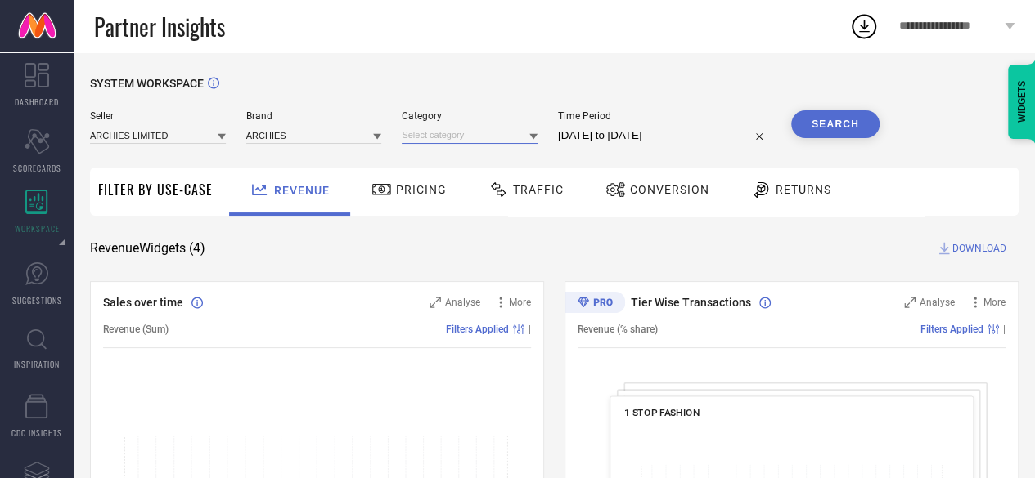
click at [415, 144] on input at bounding box center [470, 135] width 136 height 17
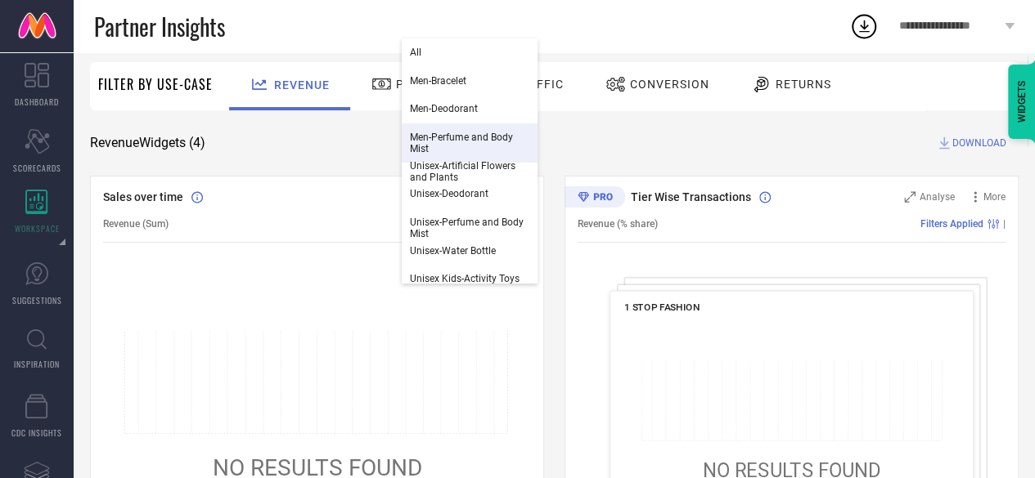
click at [573, 137] on div "Revenue Widgets ( 4 ) DOWNLOAD" at bounding box center [554, 143] width 928 height 16
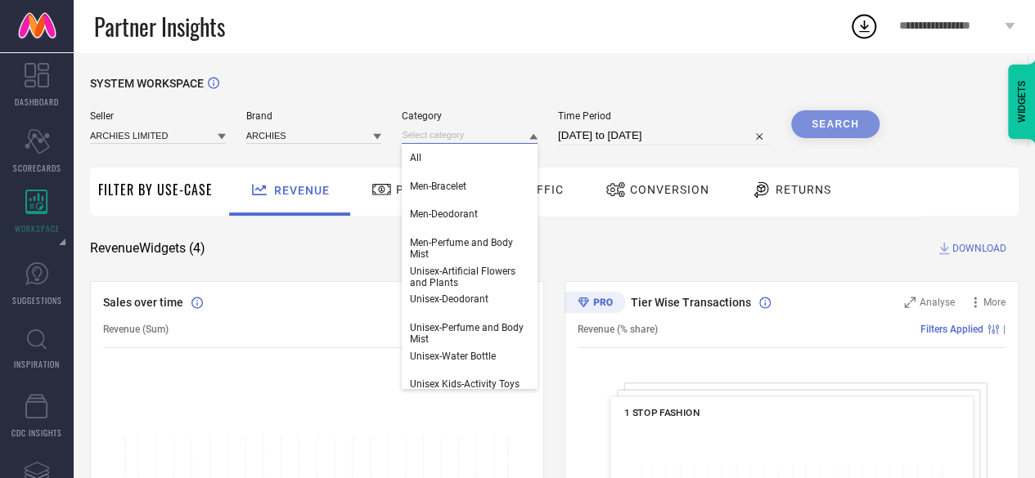
click at [498, 141] on input at bounding box center [470, 135] width 136 height 17
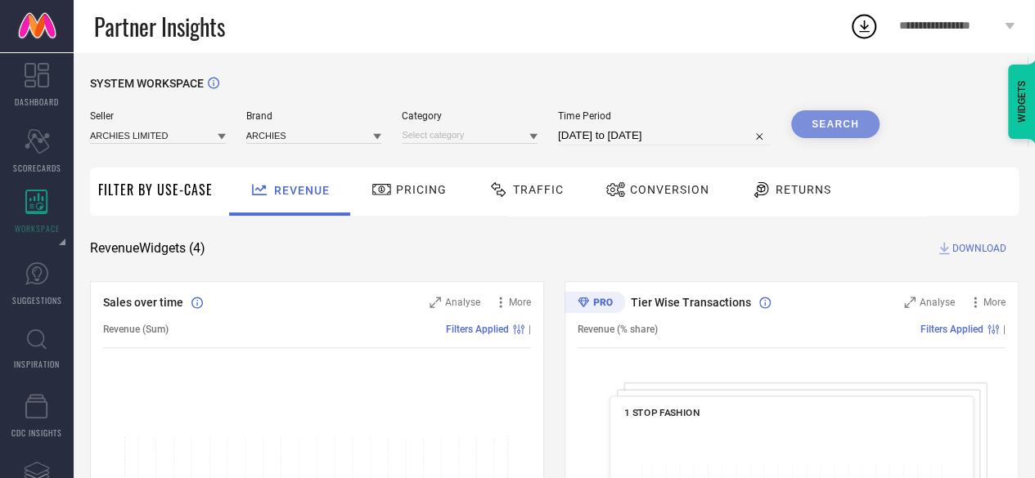
click at [535, 137] on icon at bounding box center [533, 137] width 8 height 6
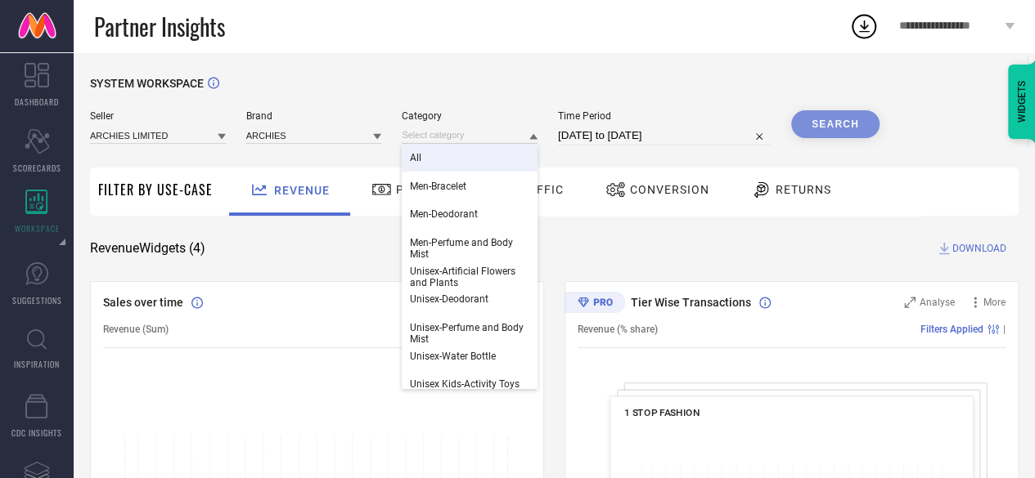
click at [491, 153] on div "All" at bounding box center [470, 158] width 136 height 28
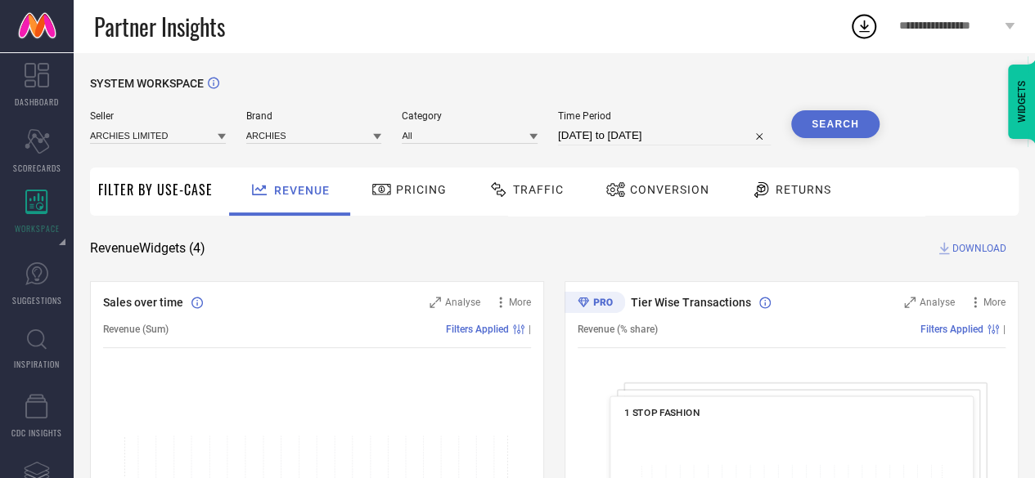
select select "7"
select select "2025"
select select "8"
select select "2025"
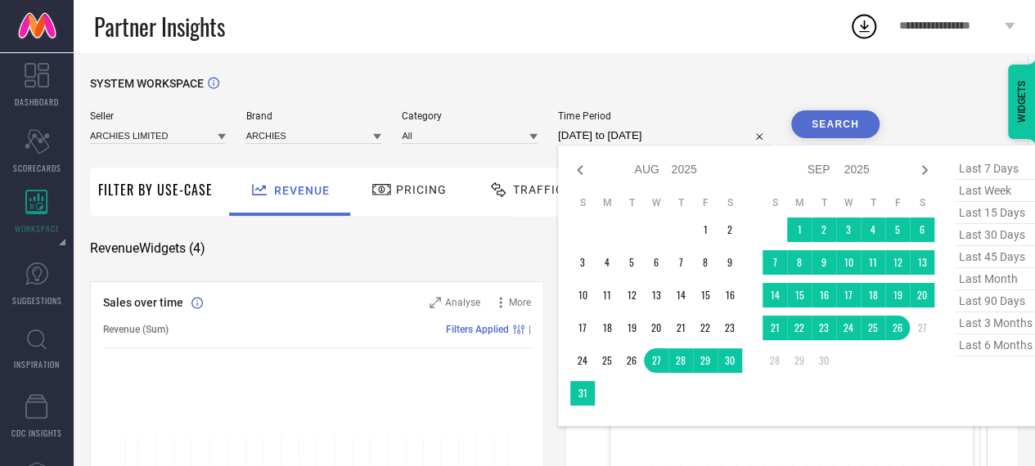
click at [580, 139] on input "[DATE] to [DATE]" at bounding box center [664, 136] width 213 height 20
click at [807, 230] on td "1" at bounding box center [799, 230] width 25 height 25
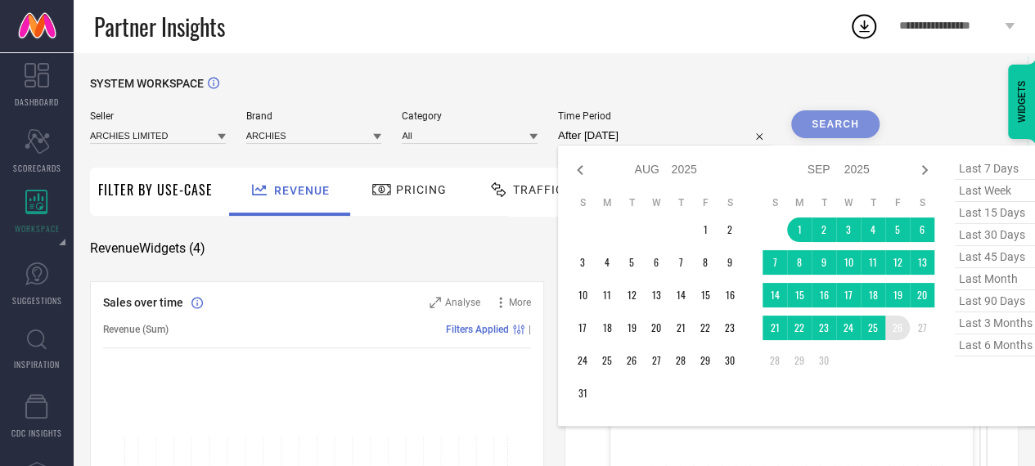
type input "[DATE] to [DATE]"
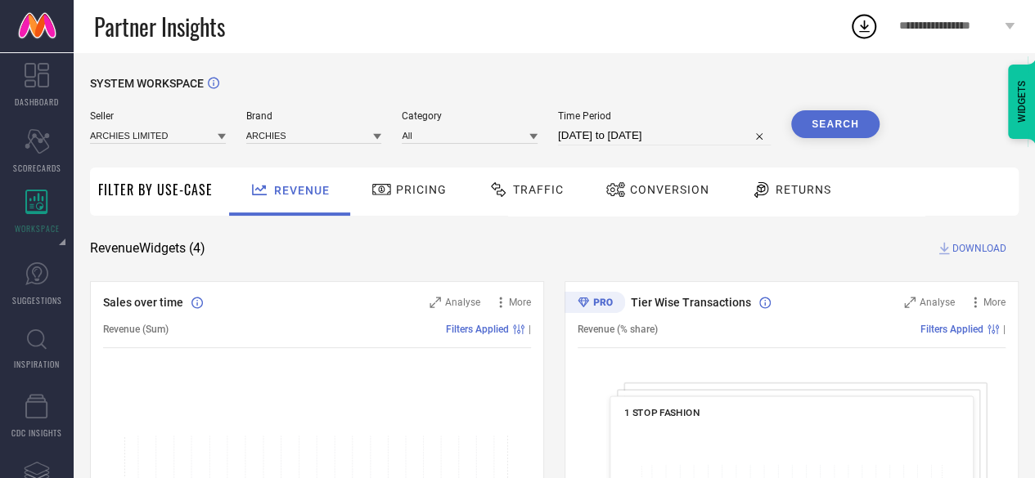
click at [867, 117] on button "Search" at bounding box center [835, 124] width 88 height 28
click at [518, 190] on span "Traffic" at bounding box center [538, 189] width 51 height 13
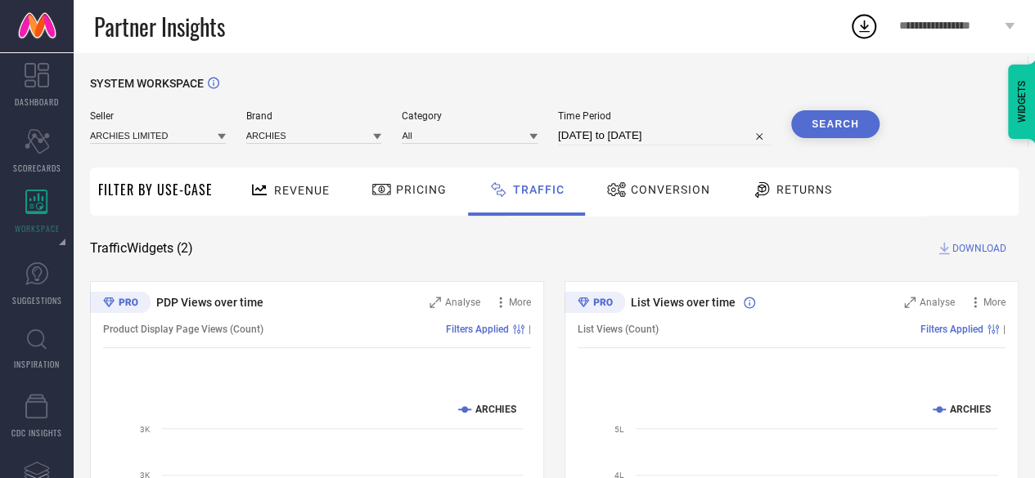
click at [768, 184] on div at bounding box center [764, 190] width 25 height 20
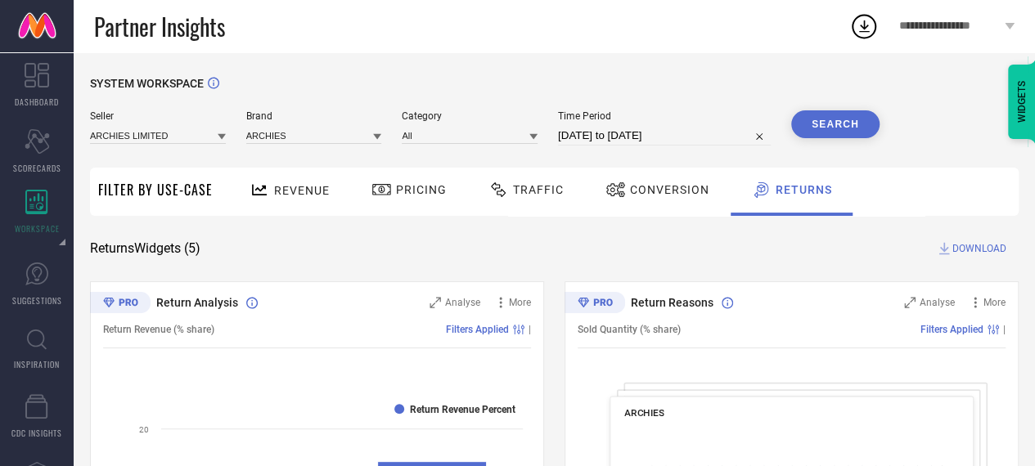
select select "8"
select select "2025"
select select "9"
select select "2025"
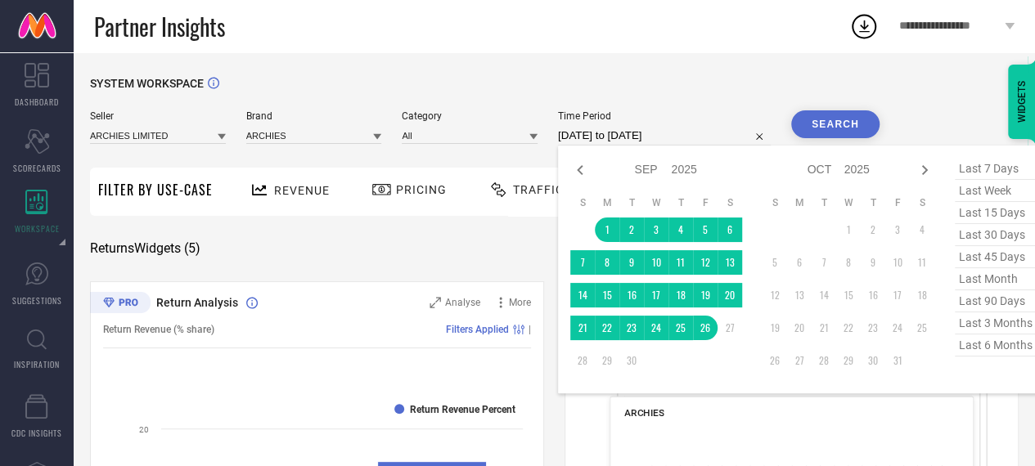
click at [684, 133] on input "[DATE] to [DATE]" at bounding box center [664, 136] width 213 height 20
click at [575, 174] on icon at bounding box center [580, 170] width 20 height 20
select select "7"
select select "2025"
select select "8"
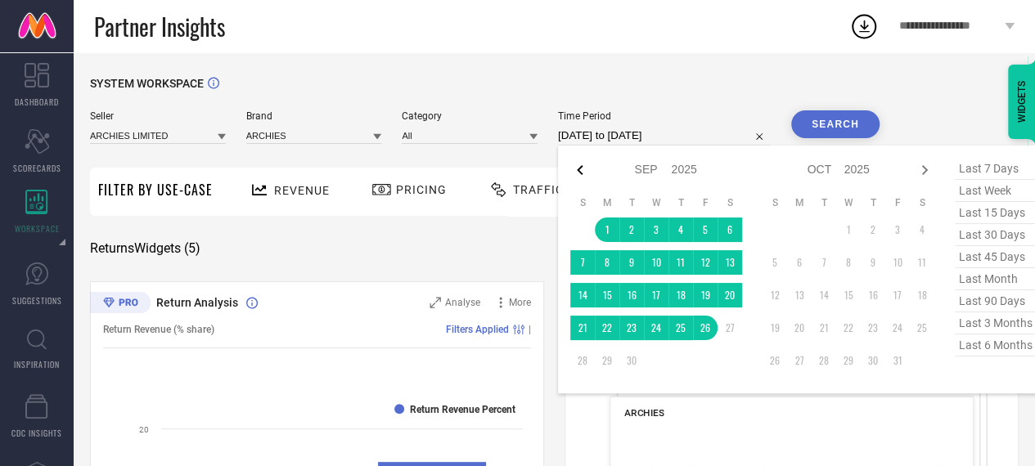
select select "2025"
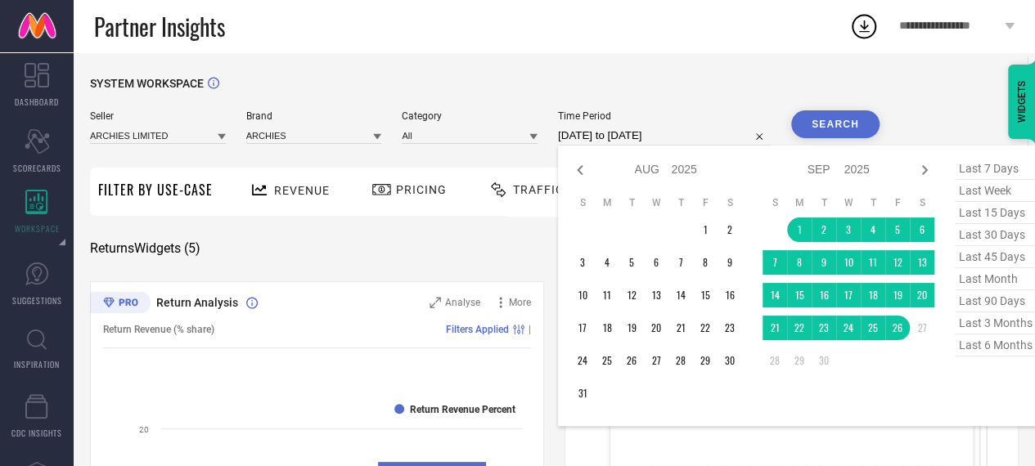
click at [995, 281] on span "last month" at bounding box center [995, 279] width 82 height 22
type input "[DATE] to [DATE]"
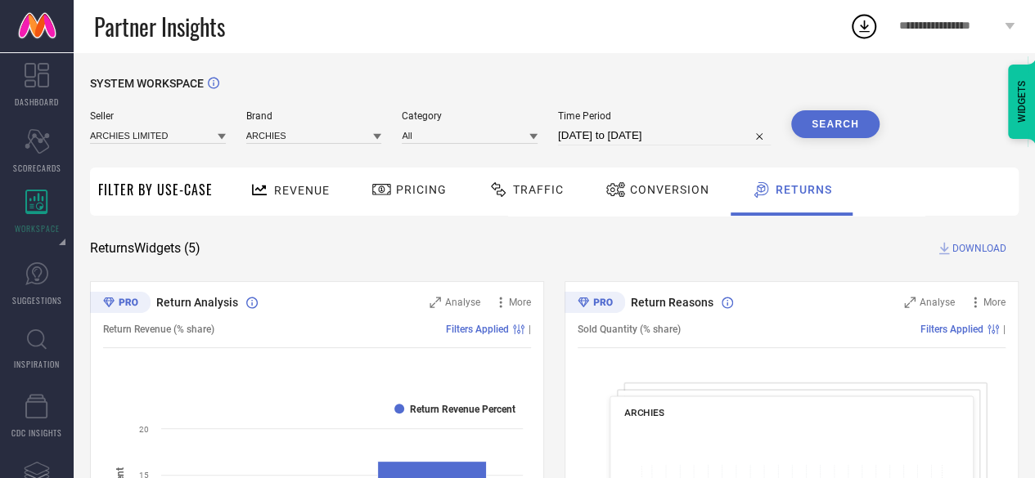
click at [826, 123] on button "Search" at bounding box center [835, 124] width 88 height 28
